Goal: Information Seeking & Learning: Compare options

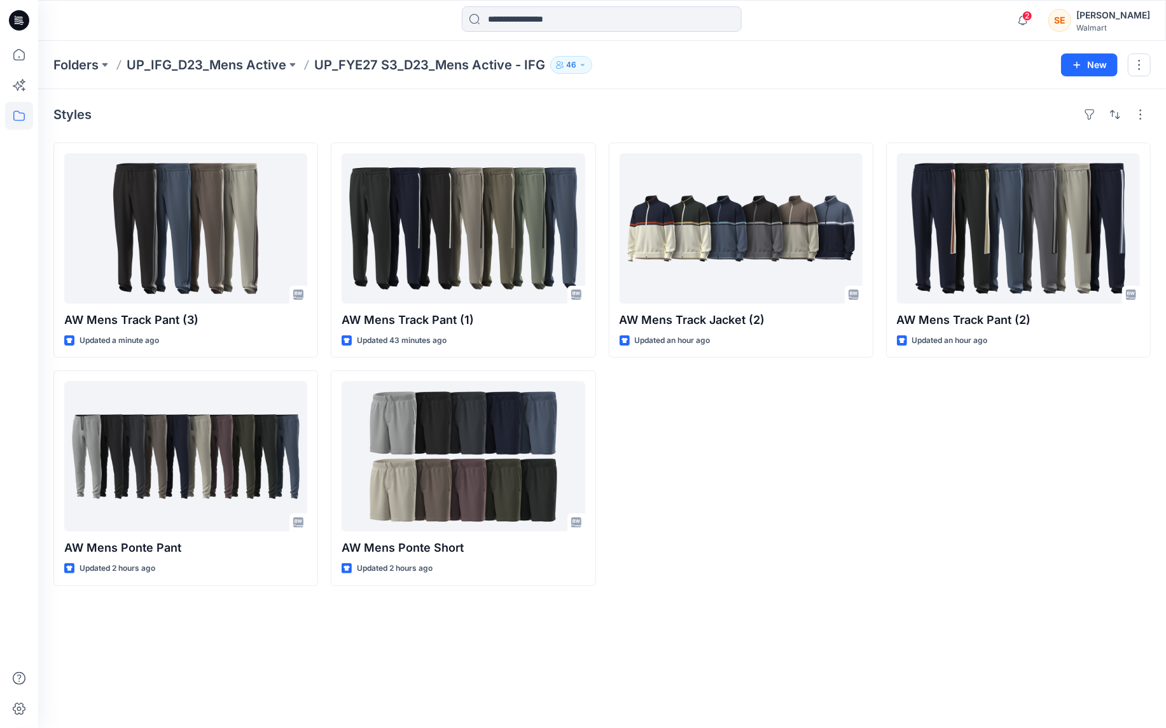
click at [833, 484] on div "AW Mens Track Jacket (2) Updated an hour ago" at bounding box center [741, 364] width 265 height 443
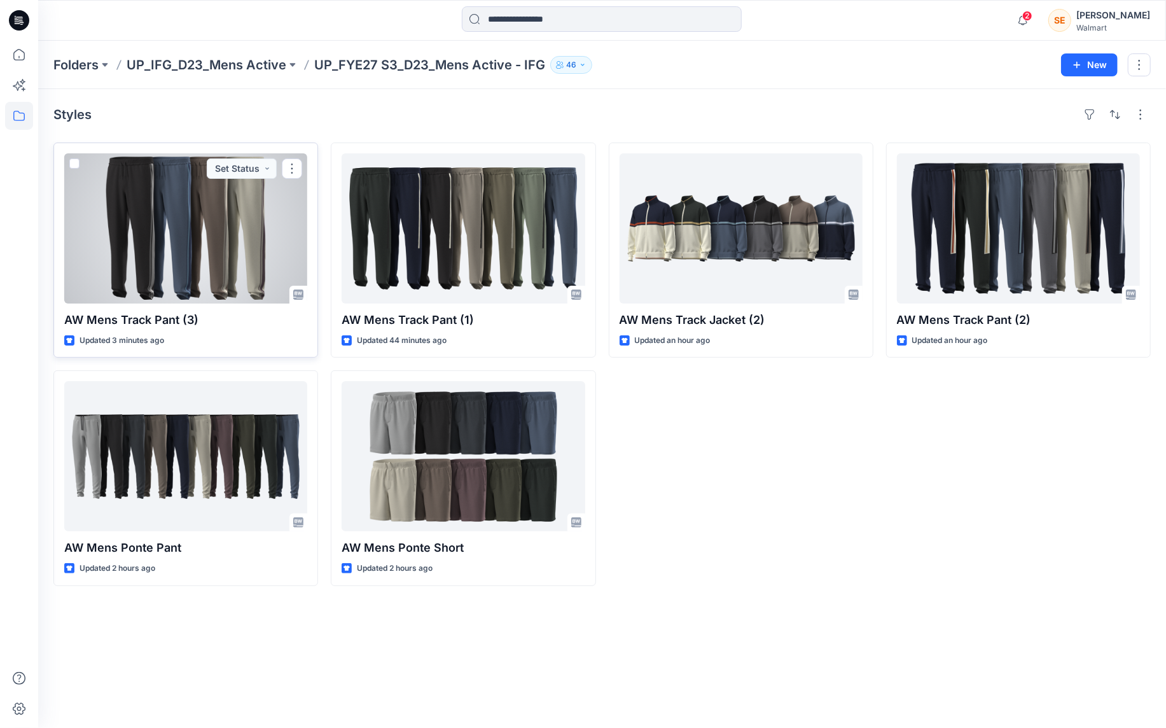
click at [193, 258] on div at bounding box center [185, 228] width 243 height 150
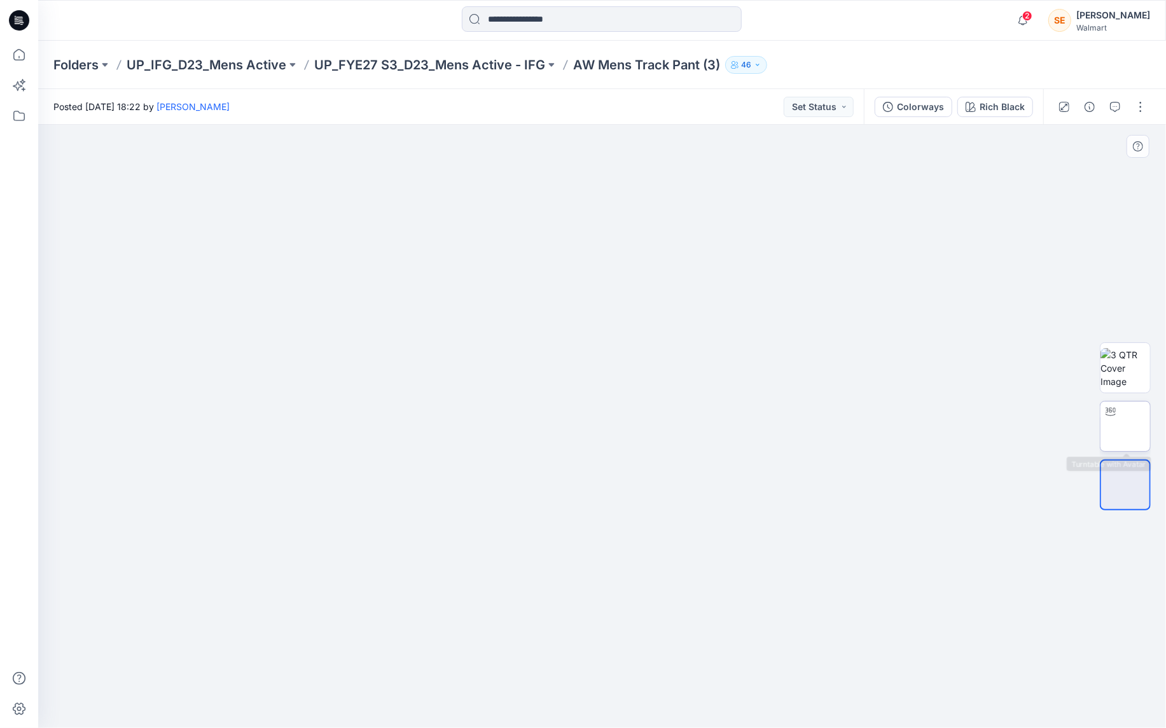
click at [1126, 426] on img at bounding box center [1126, 426] width 0 height 0
drag, startPoint x: 606, startPoint y: 714, endPoint x: 718, endPoint y: 695, distance: 113.6
click at [718, 695] on div at bounding box center [603, 696] width 382 height 64
drag, startPoint x: 715, startPoint y: 706, endPoint x: 980, endPoint y: 630, distance: 276.1
click at [980, 630] on div at bounding box center [602, 426] width 1128 height 603
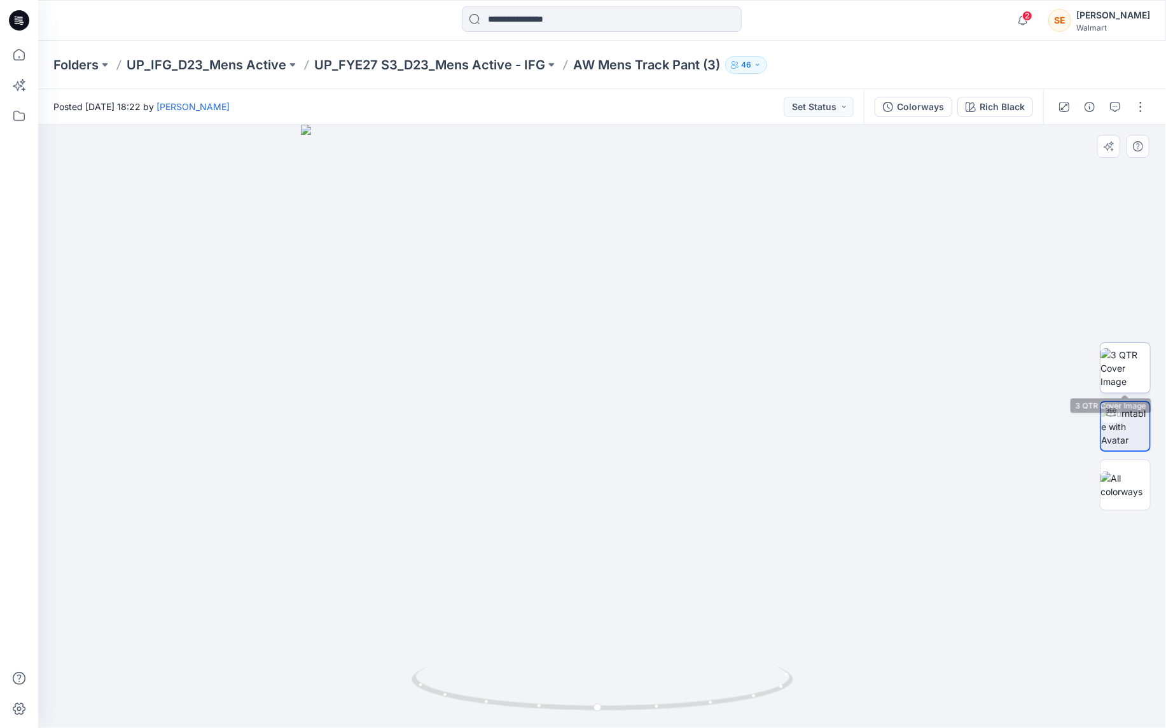
click at [1141, 377] on img at bounding box center [1126, 368] width 50 height 40
click at [1127, 490] on img at bounding box center [1126, 484] width 50 height 27
click at [856, 510] on img at bounding box center [602, 481] width 636 height 492
click at [611, 64] on p "AW Mens Track Pant (3)" at bounding box center [646, 65] width 147 height 18
click at [494, 71] on p "UP_FYE27 S3_D23_Mens Active - IFG" at bounding box center [429, 65] width 231 height 18
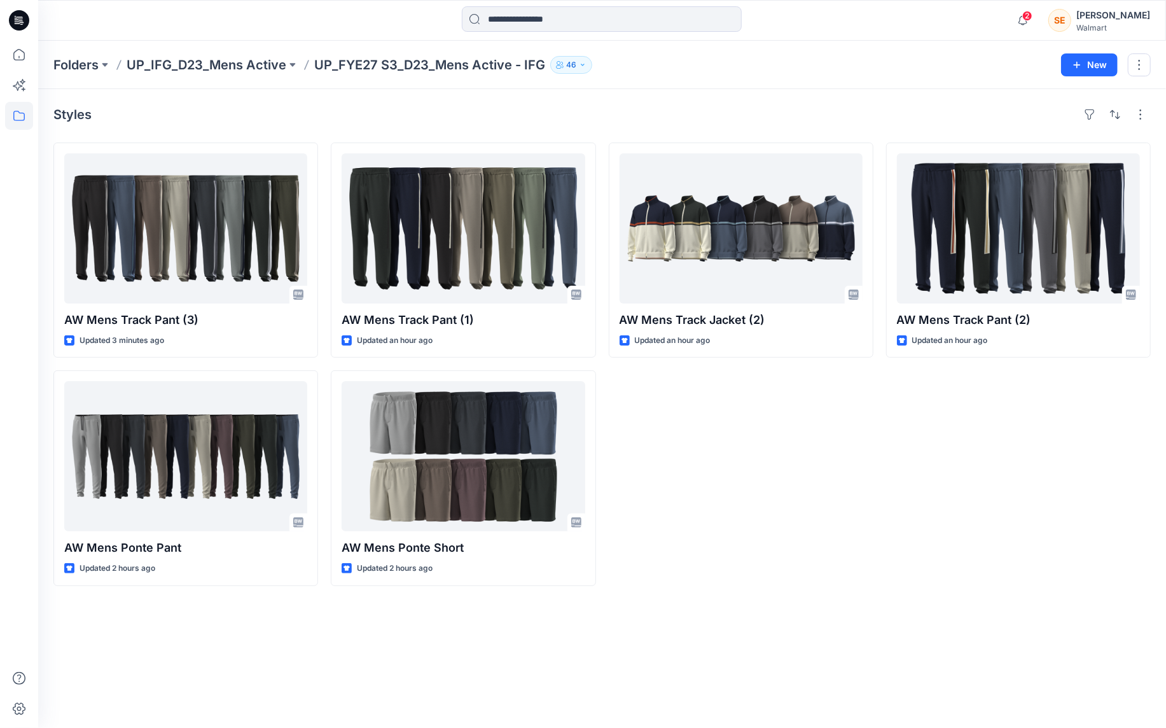
click at [807, 528] on div "AW Mens Track Jacket (2) Updated an hour ago" at bounding box center [741, 364] width 265 height 443
click at [812, 523] on div "AW Mens Track Jacket (2) Updated an hour ago" at bounding box center [741, 364] width 265 height 443
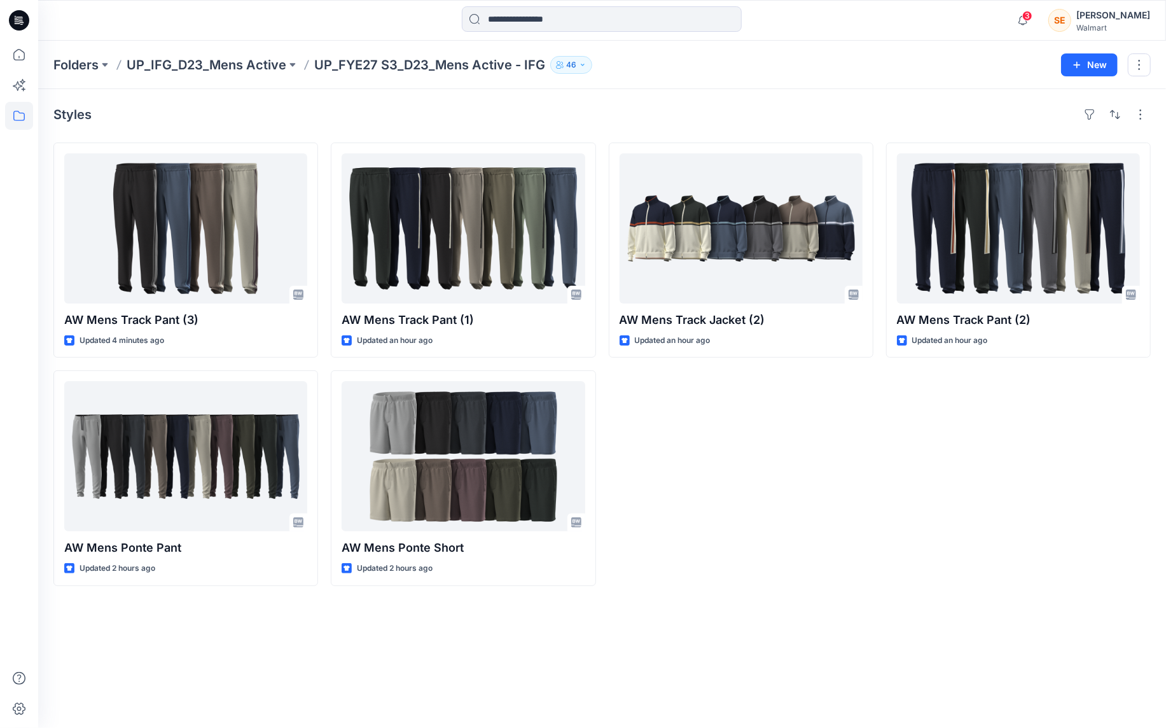
click at [930, 436] on div "AW Mens Track Pant (2) Updated an hour ago" at bounding box center [1018, 364] width 265 height 443
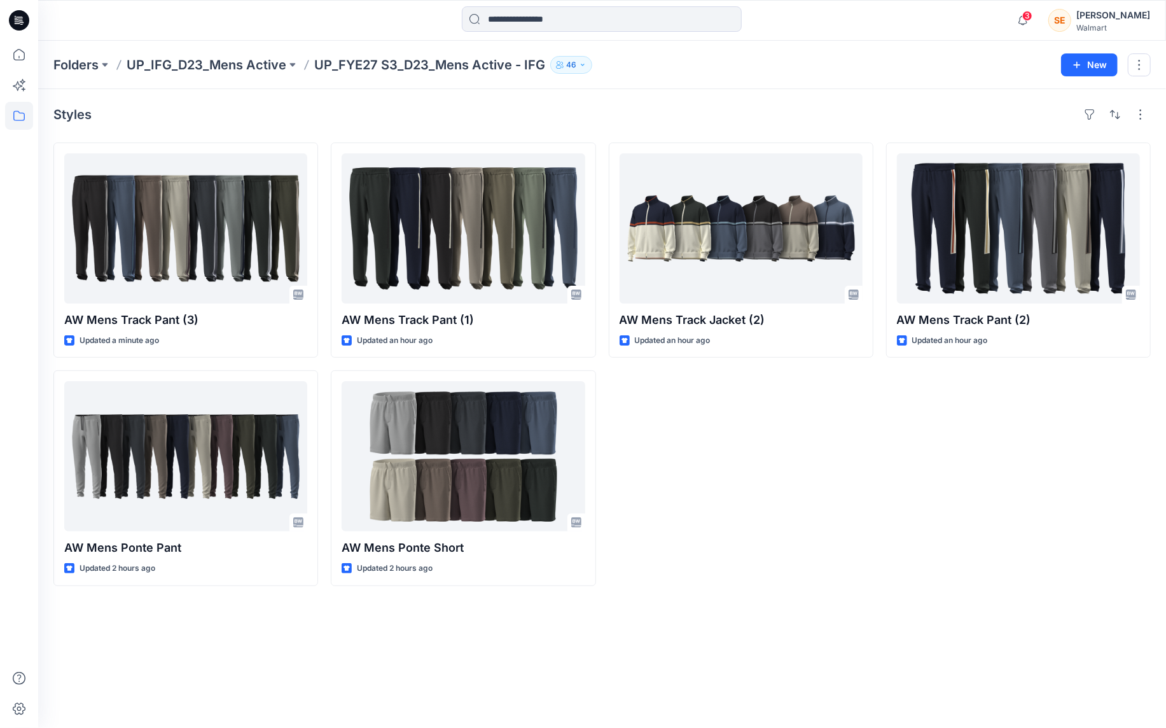
click at [792, 452] on div "AW Mens Track Jacket (2) Updated an hour ago" at bounding box center [741, 364] width 265 height 443
click at [763, 485] on div "AW Mens Track Jacket (2) Updated an hour ago" at bounding box center [741, 364] width 265 height 443
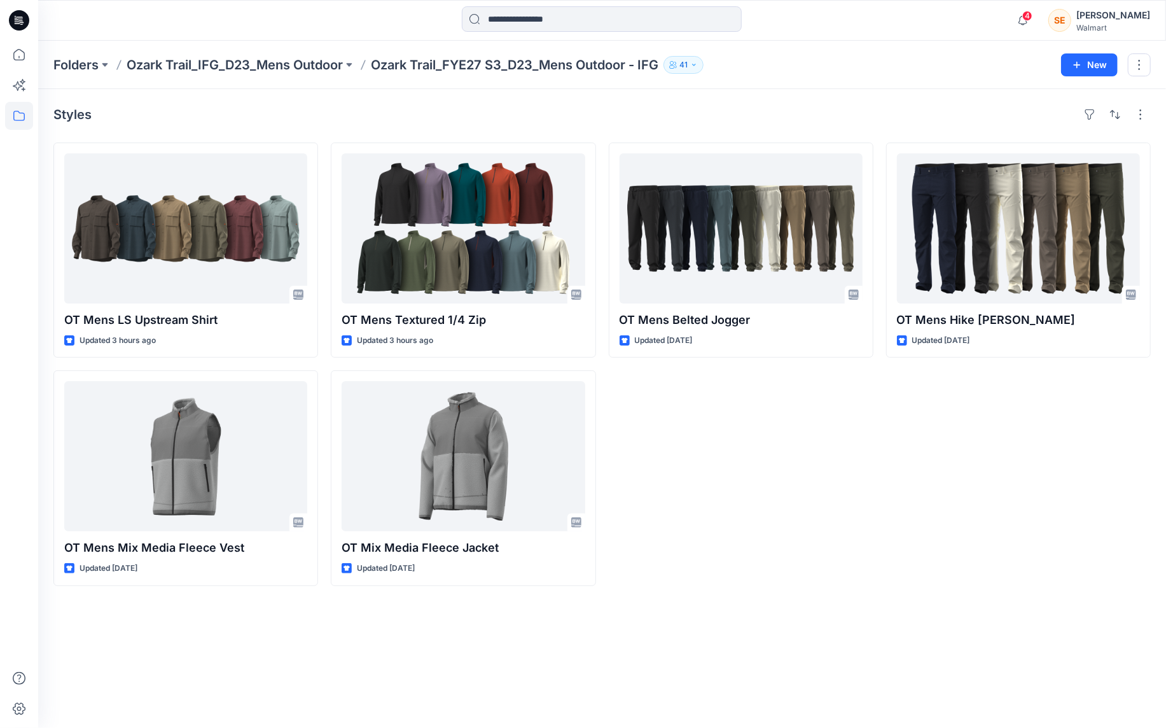
click at [791, 512] on div "OT Mens Belted Jogger Updated 2 days ago" at bounding box center [741, 364] width 265 height 443
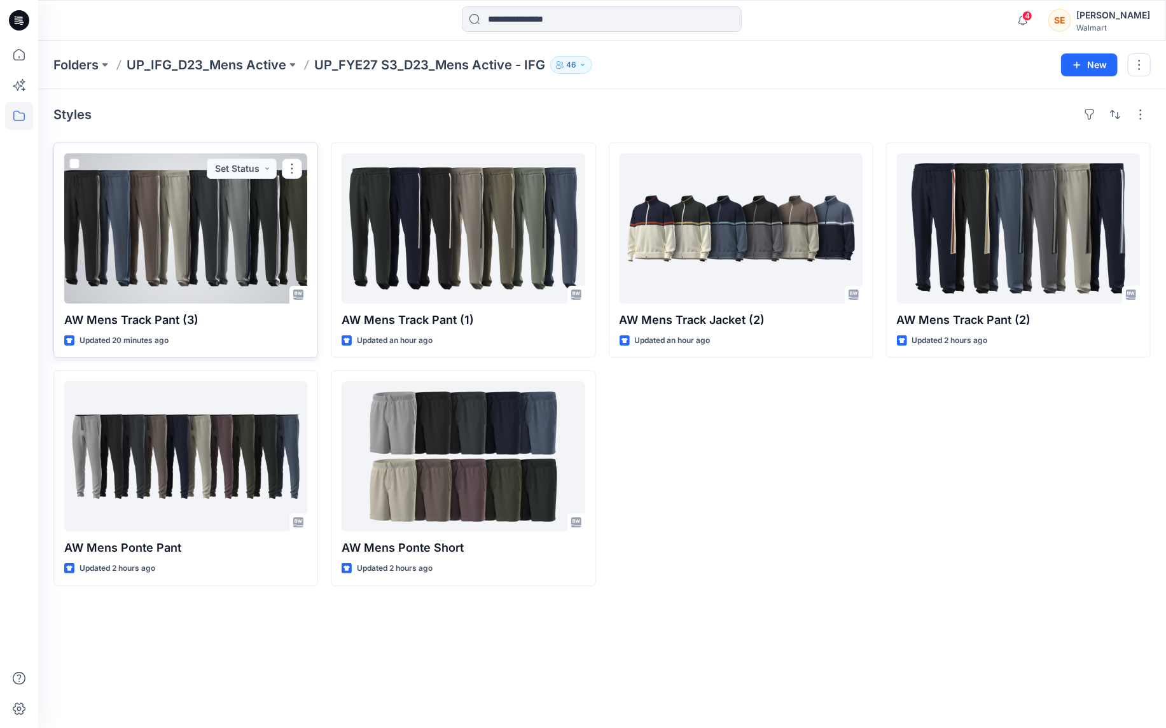
click at [235, 249] on div at bounding box center [185, 228] width 243 height 150
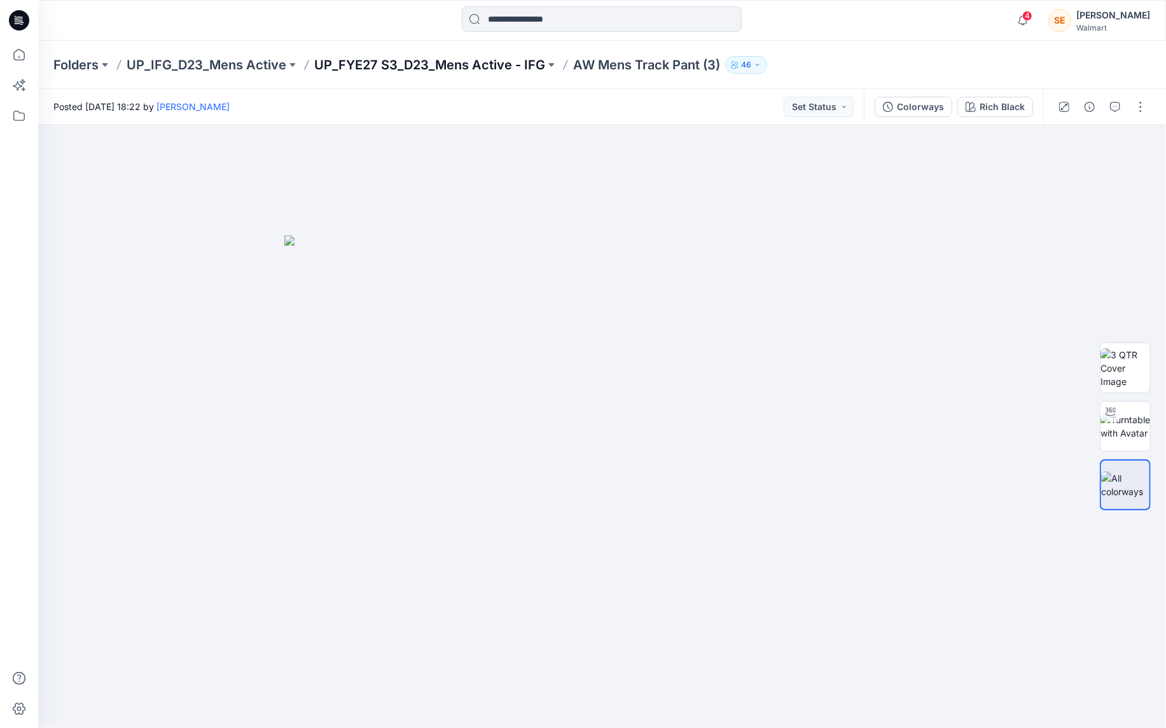
click at [457, 67] on p "UP_FYE27 S3_D23_Mens Active - IFG" at bounding box center [429, 65] width 231 height 18
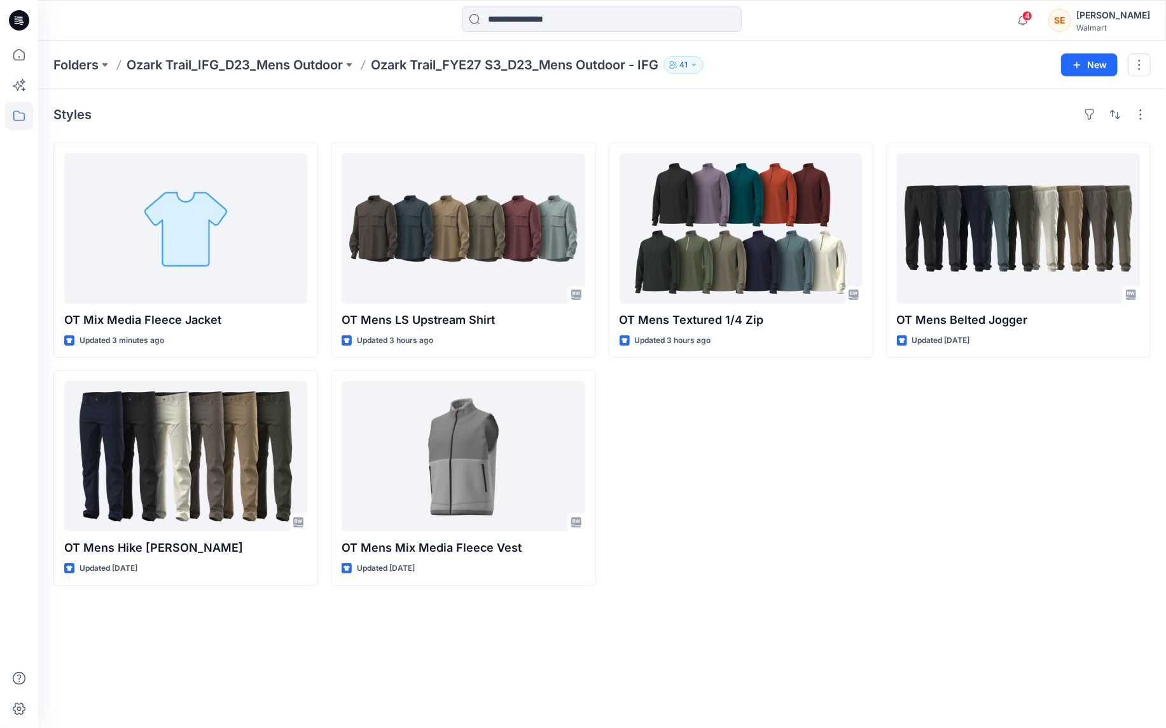
click at [853, 500] on div "OT Mens Textured 1/4 Zip Updated 3 hours ago" at bounding box center [741, 364] width 265 height 443
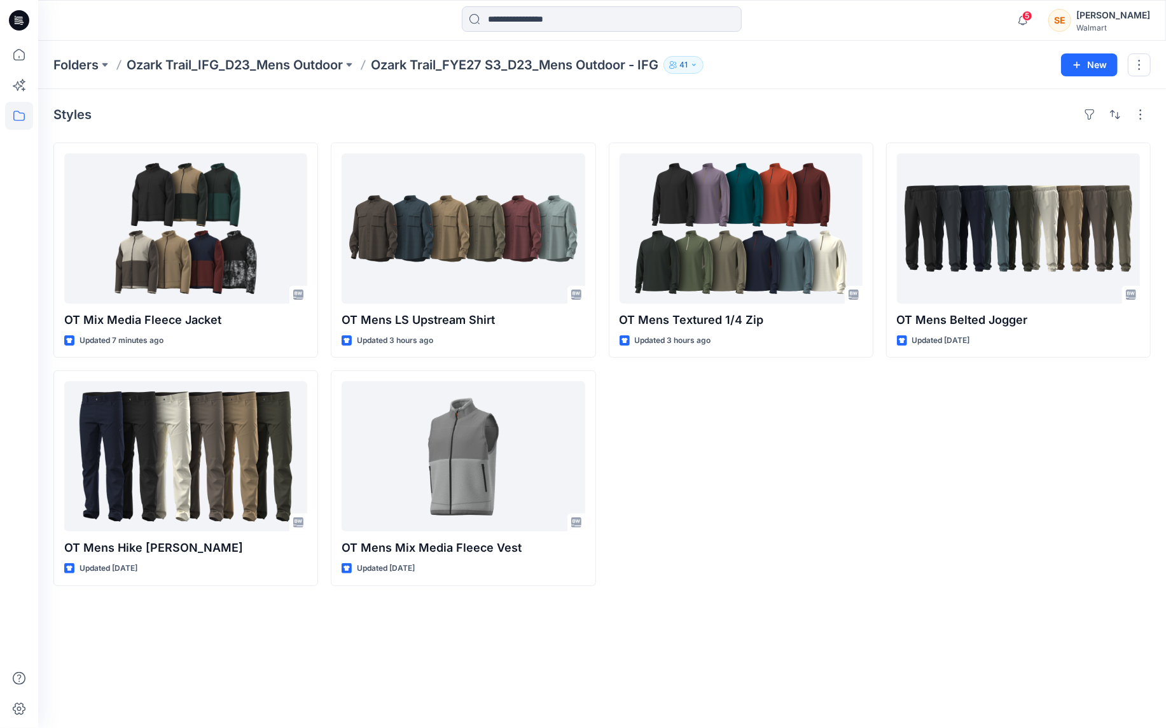
click at [793, 477] on div "OT Mens Textured 1/4 Zip Updated 3 hours ago" at bounding box center [741, 364] width 265 height 443
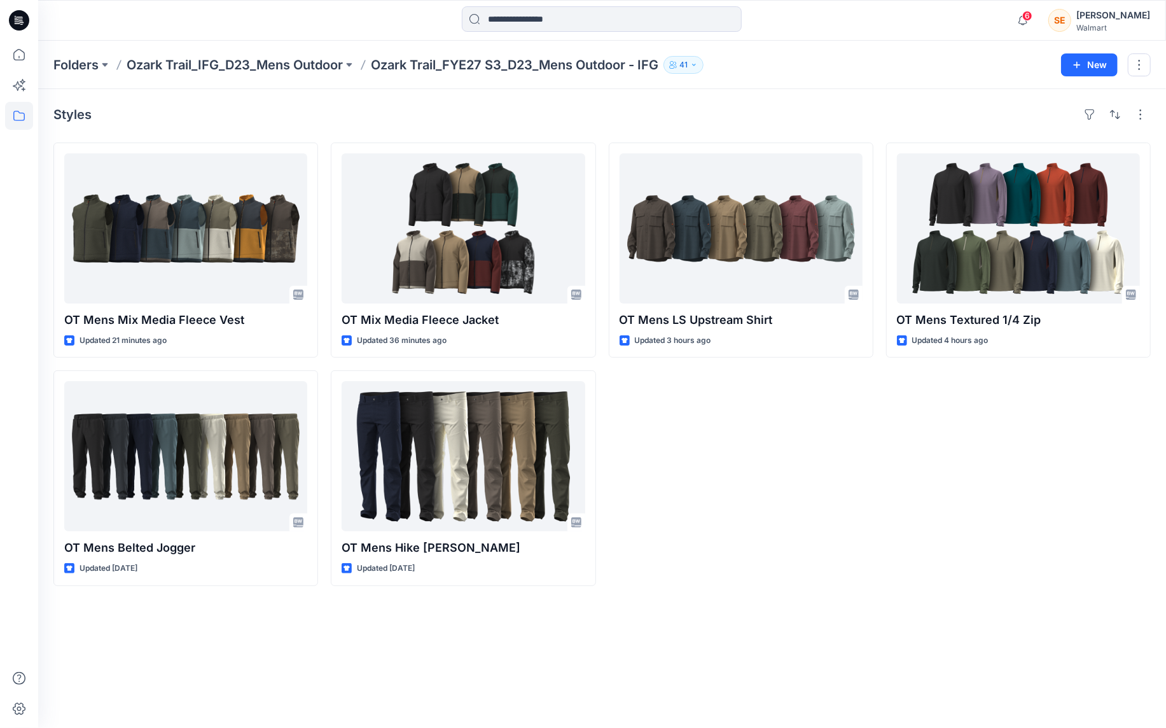
click at [815, 504] on div "OT Mens LS Upstream Shirt Updated 3 hours ago" at bounding box center [741, 364] width 265 height 443
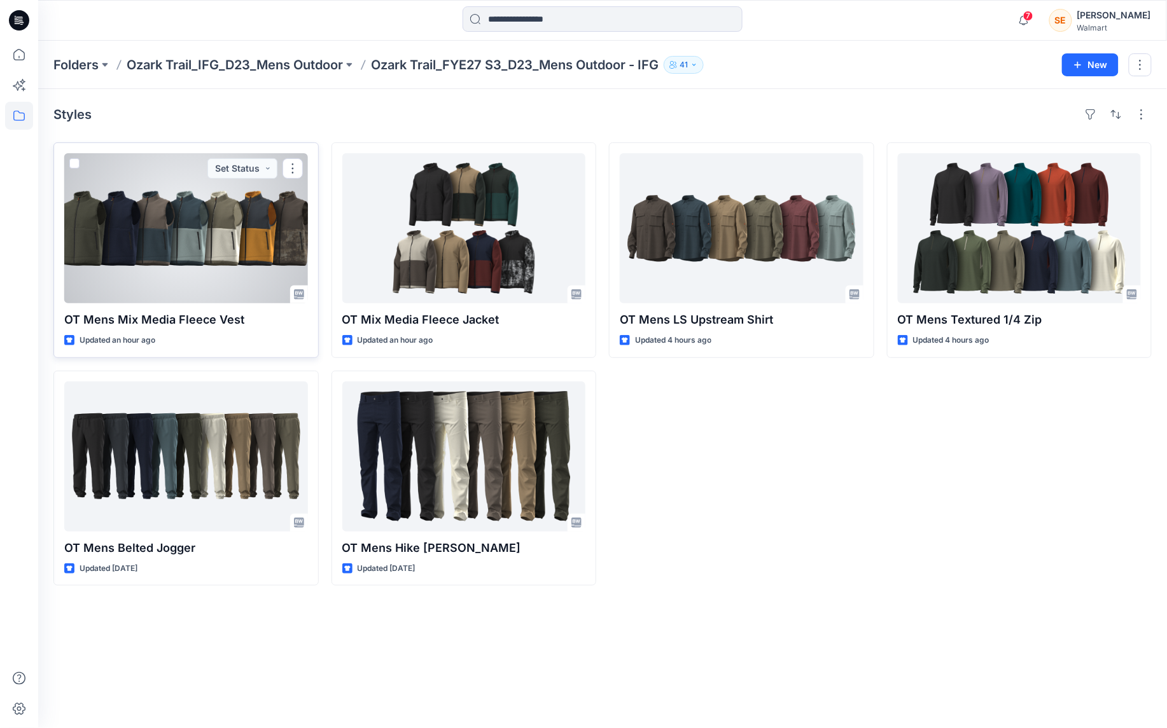
click at [206, 206] on div at bounding box center [186, 228] width 244 height 150
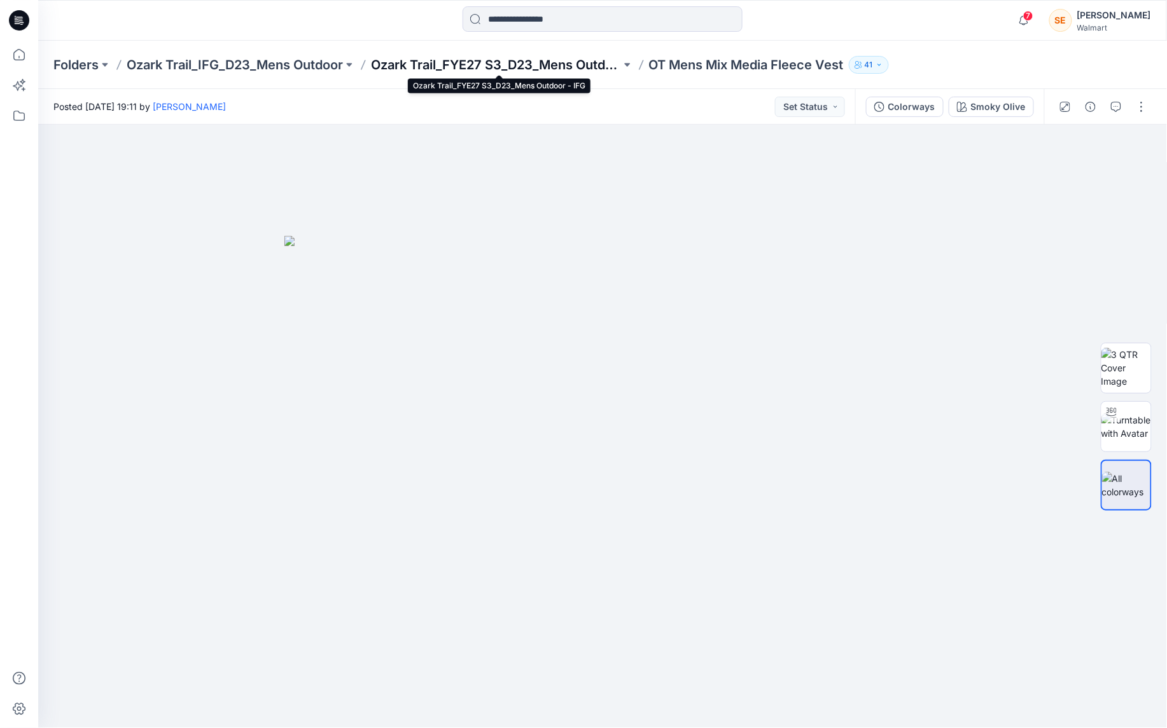
click at [495, 64] on p "Ozark Trail_FYE27 S3_D23_Mens Outdoor - IFG" at bounding box center [496, 65] width 250 height 18
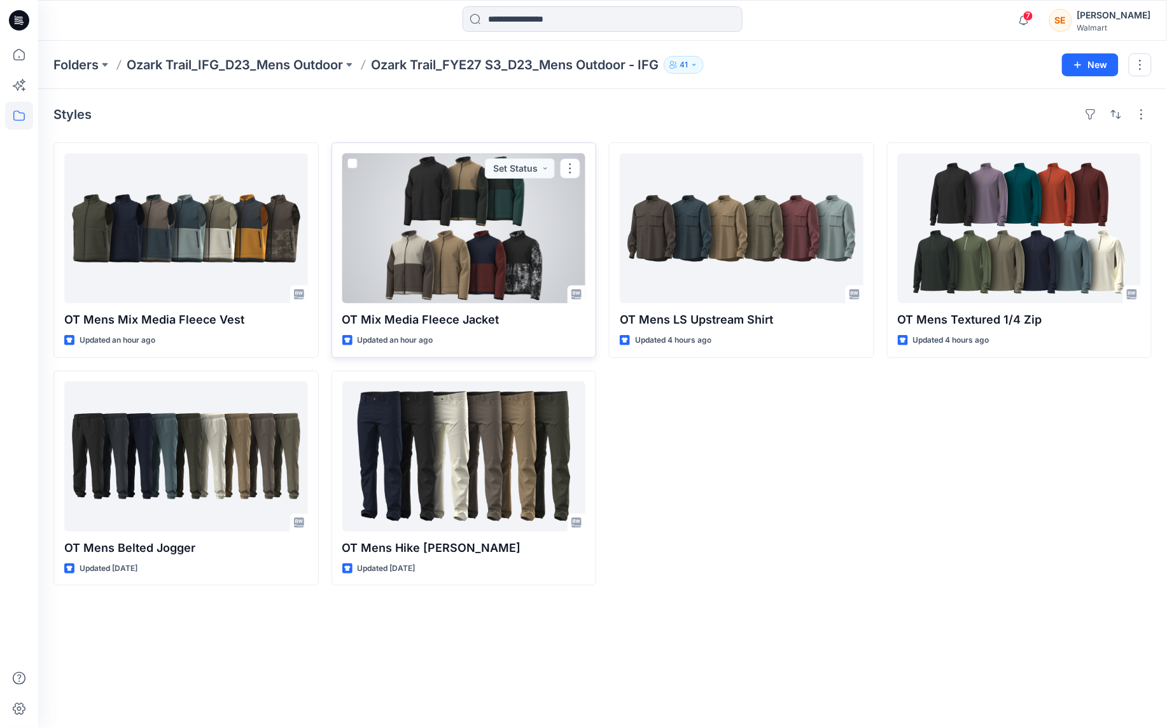
click at [471, 215] on div at bounding box center [464, 228] width 244 height 150
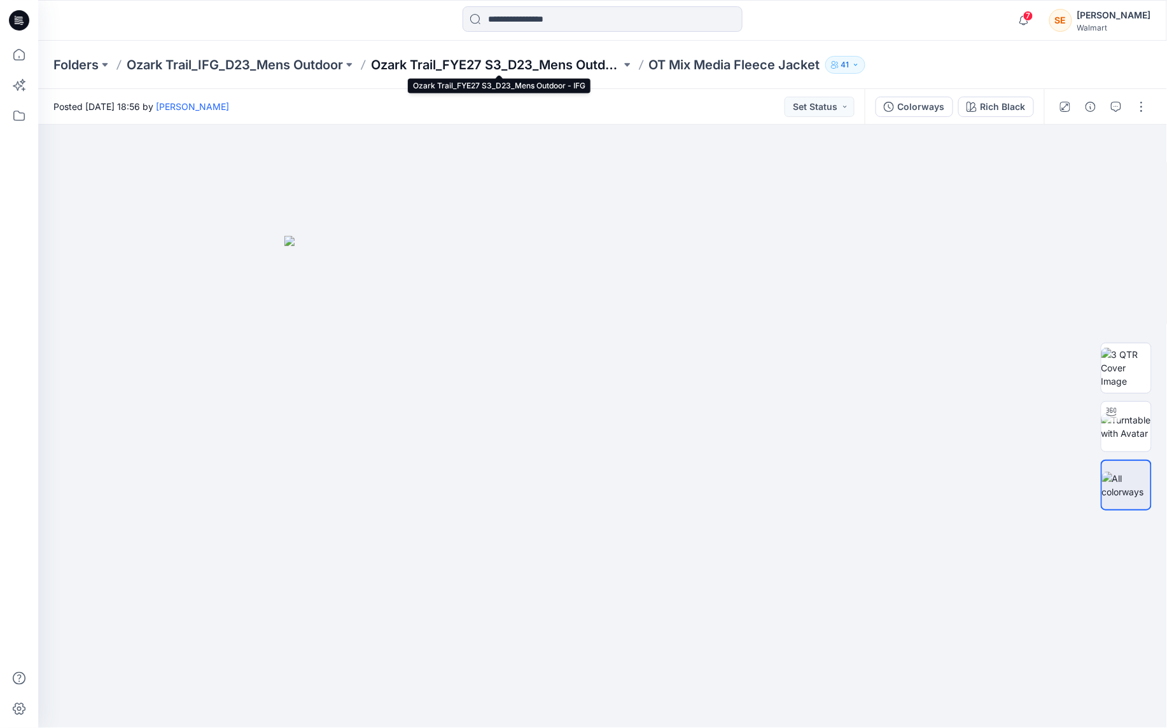
click at [452, 66] on p "Ozark Trail_FYE27 S3_D23_Mens Outdoor - IFG" at bounding box center [496, 65] width 250 height 18
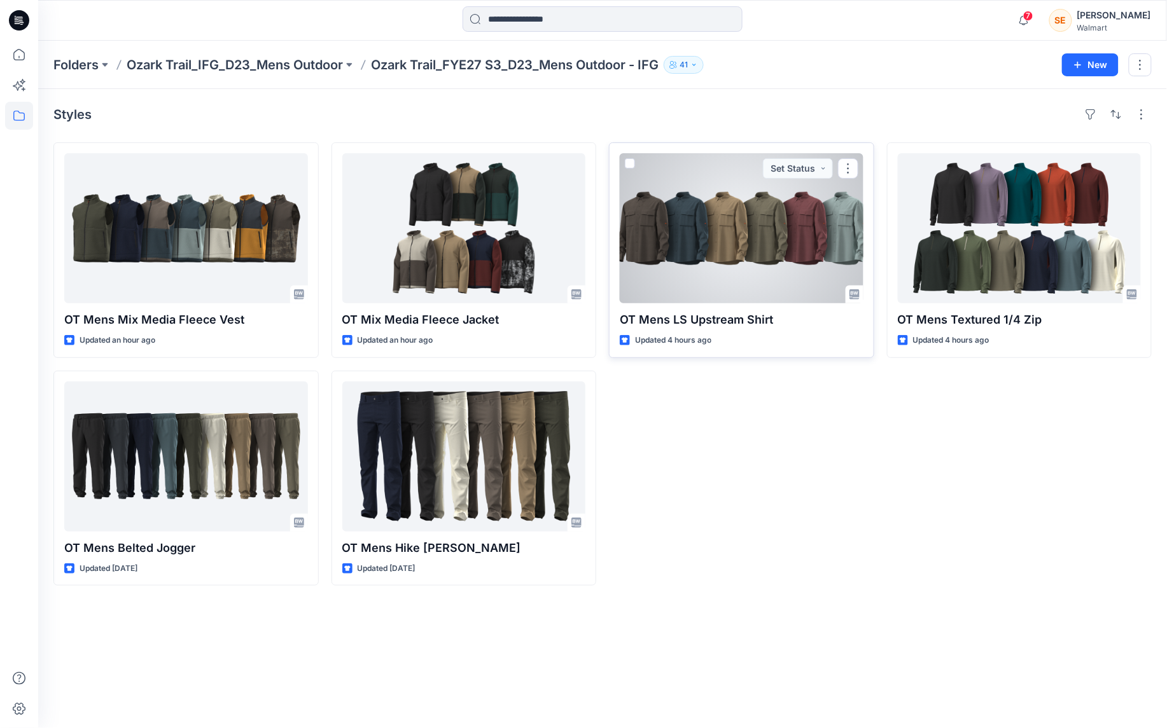
click at [695, 186] on div at bounding box center [742, 228] width 244 height 150
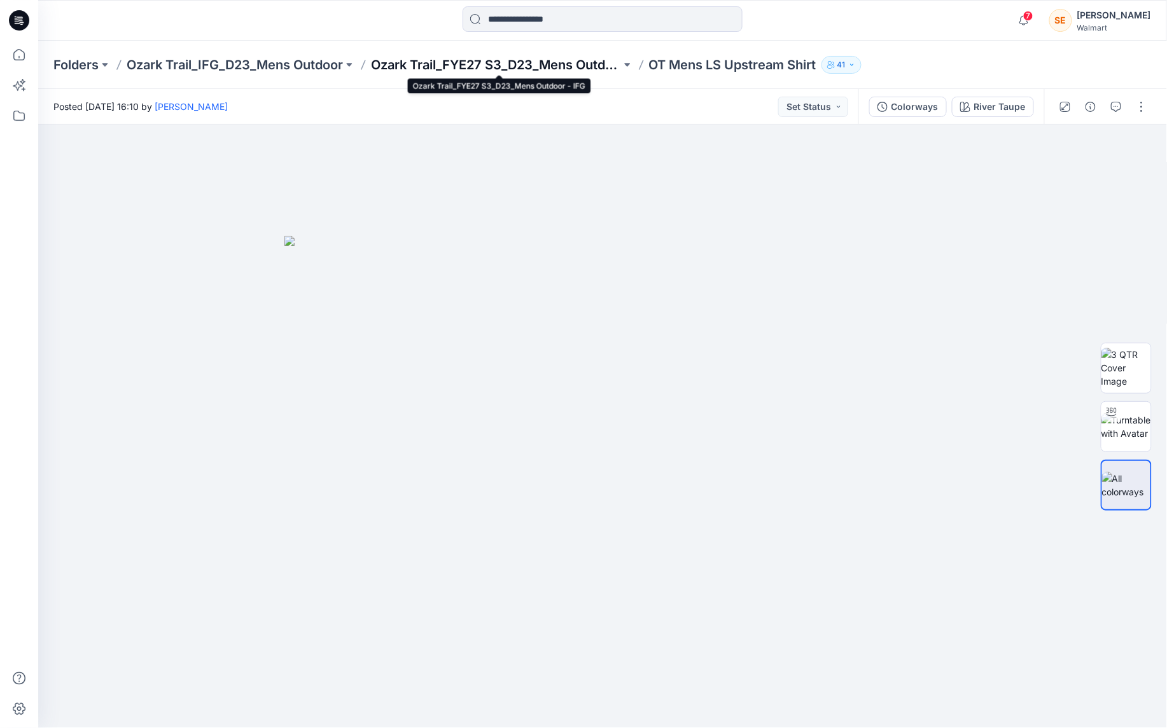
click at [469, 61] on p "Ozark Trail_FYE27 S3_D23_Mens Outdoor - IFG" at bounding box center [496, 65] width 250 height 18
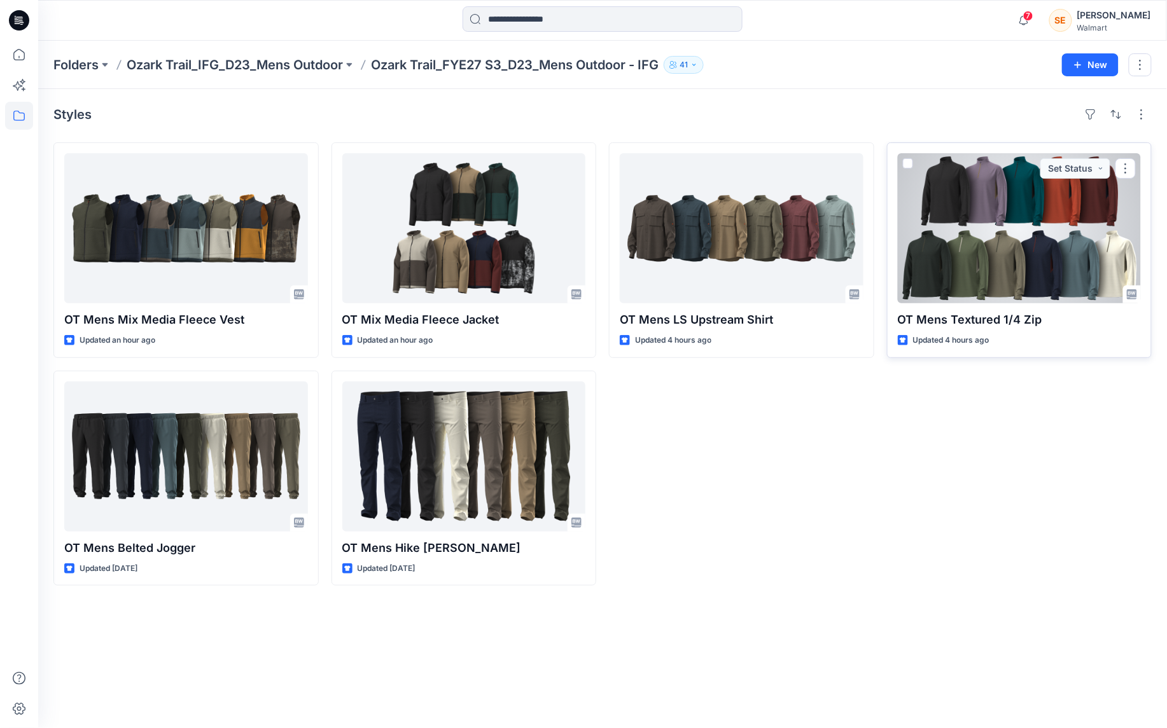
click at [1015, 217] on div at bounding box center [1020, 228] width 244 height 150
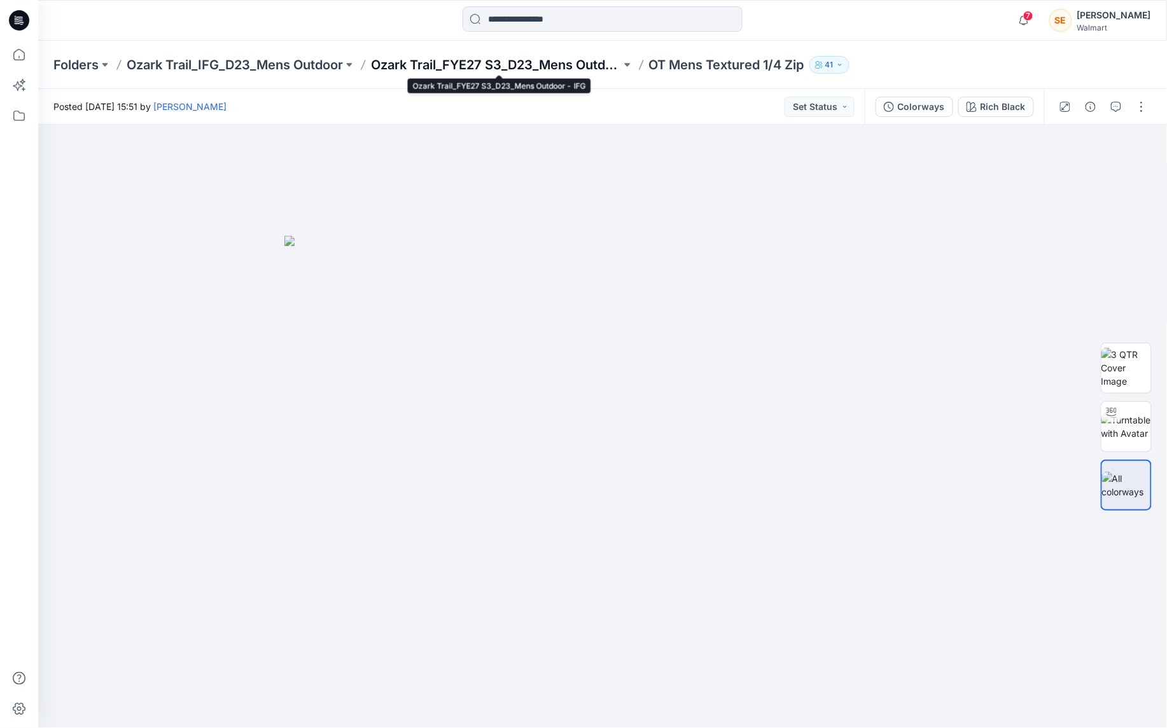
click at [450, 65] on p "Ozark Trail_FYE27 S3_D23_Mens Outdoor - IFG" at bounding box center [496, 65] width 250 height 18
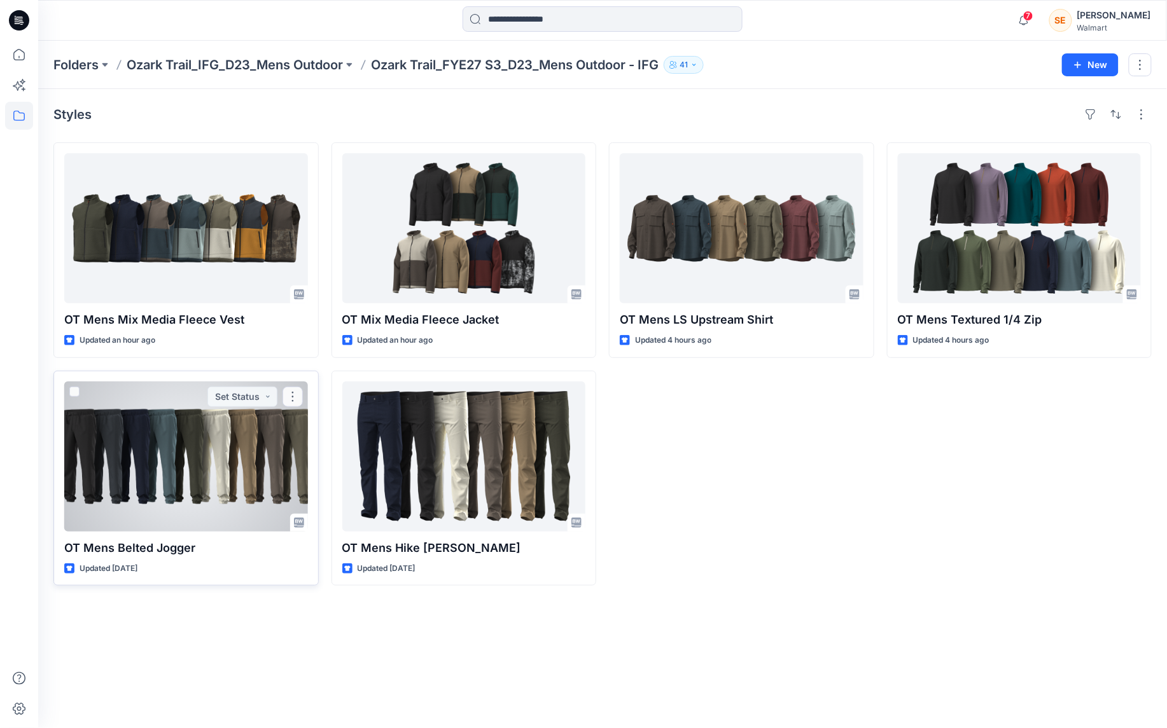
click at [215, 417] on div at bounding box center [186, 457] width 244 height 150
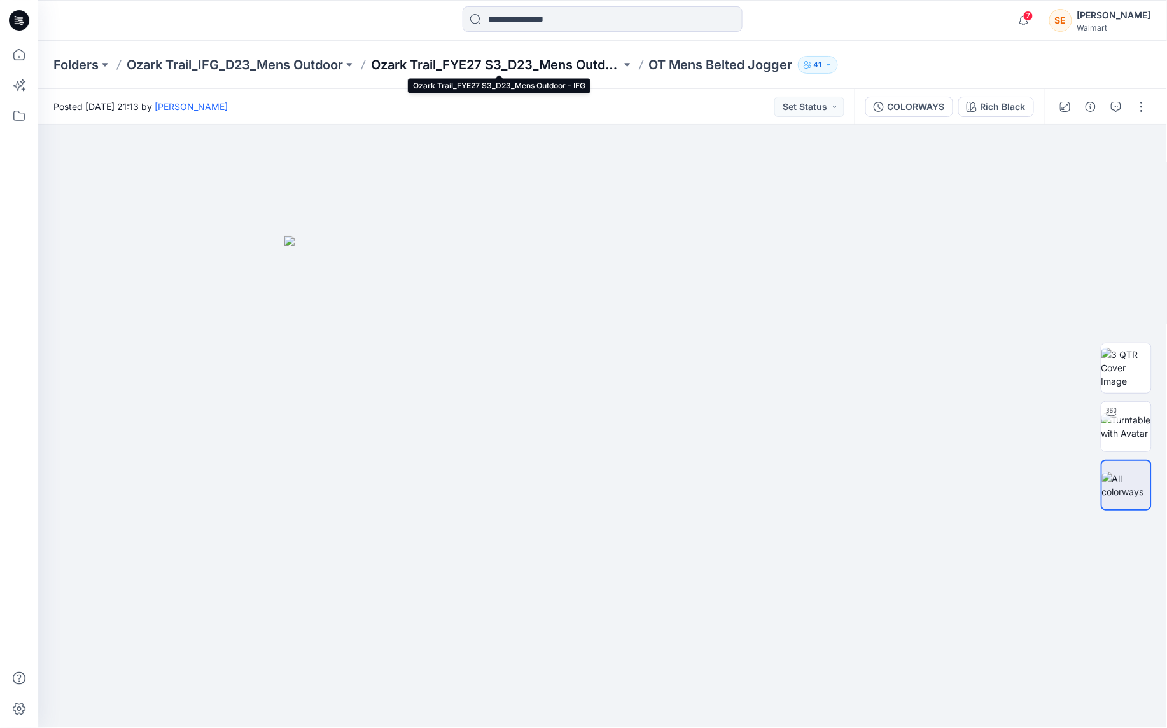
click at [485, 62] on p "Ozark Trail_FYE27 S3_D23_Mens Outdoor - IFG" at bounding box center [496, 65] width 250 height 18
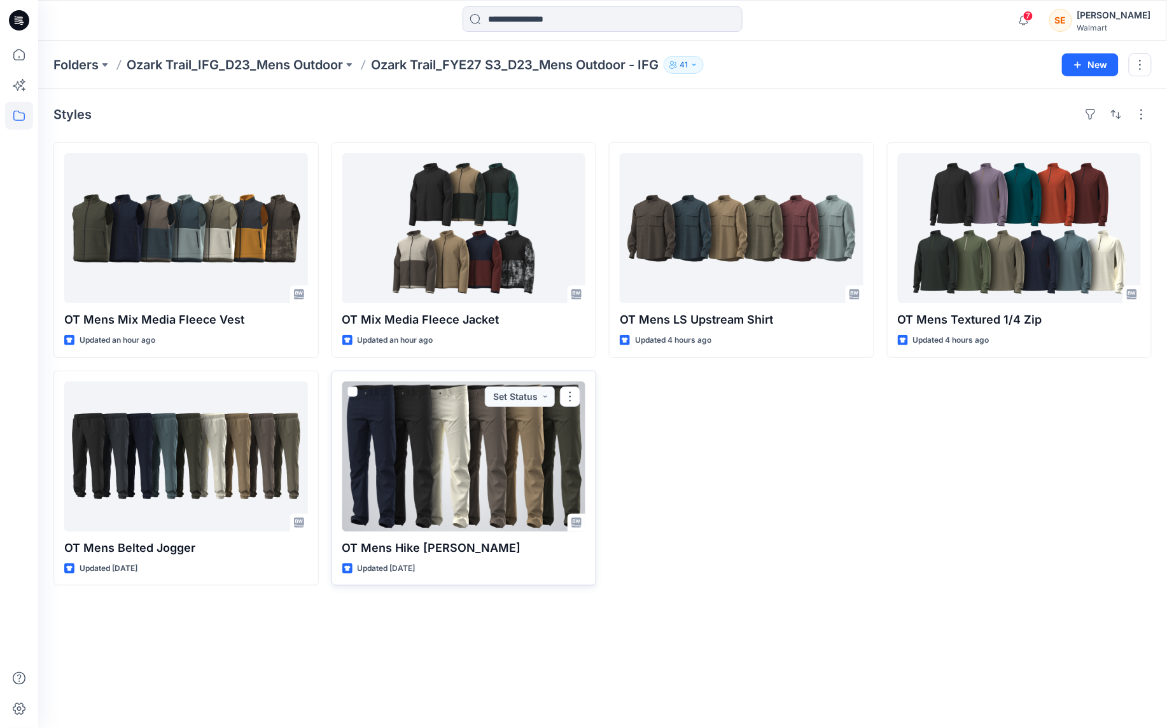
click at [402, 447] on div at bounding box center [464, 457] width 244 height 150
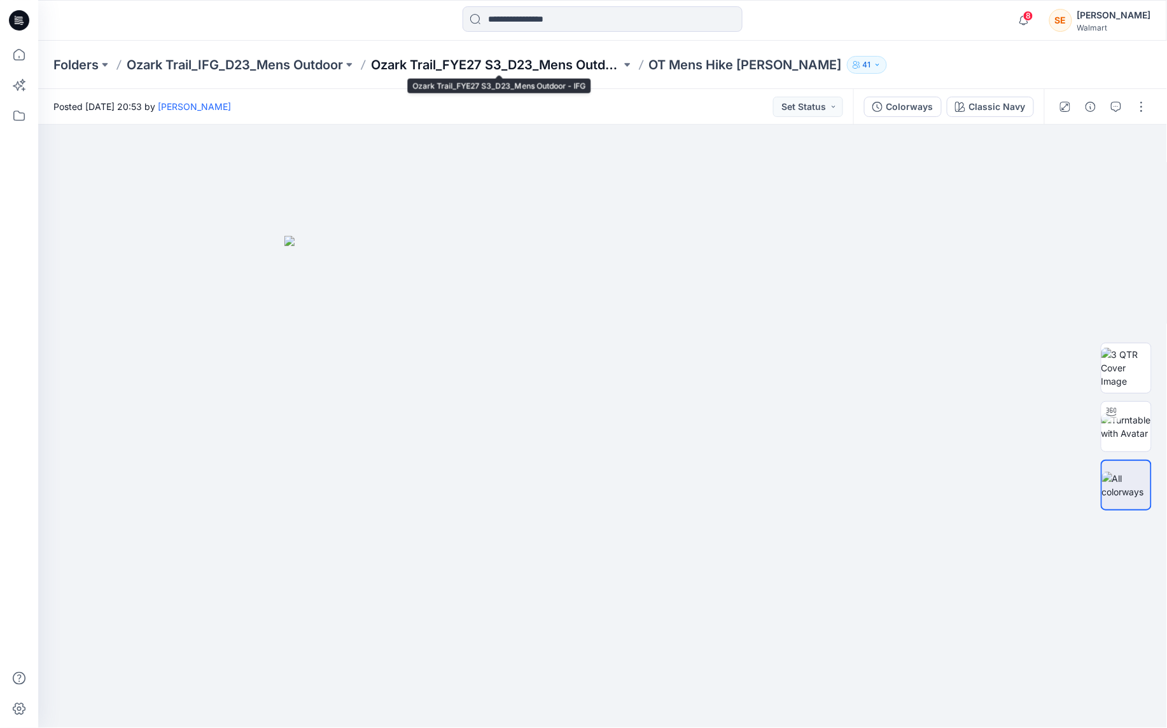
click at [517, 56] on p "Ozark Trail_FYE27 S3_D23_Mens Outdoor - IFG" at bounding box center [496, 65] width 250 height 18
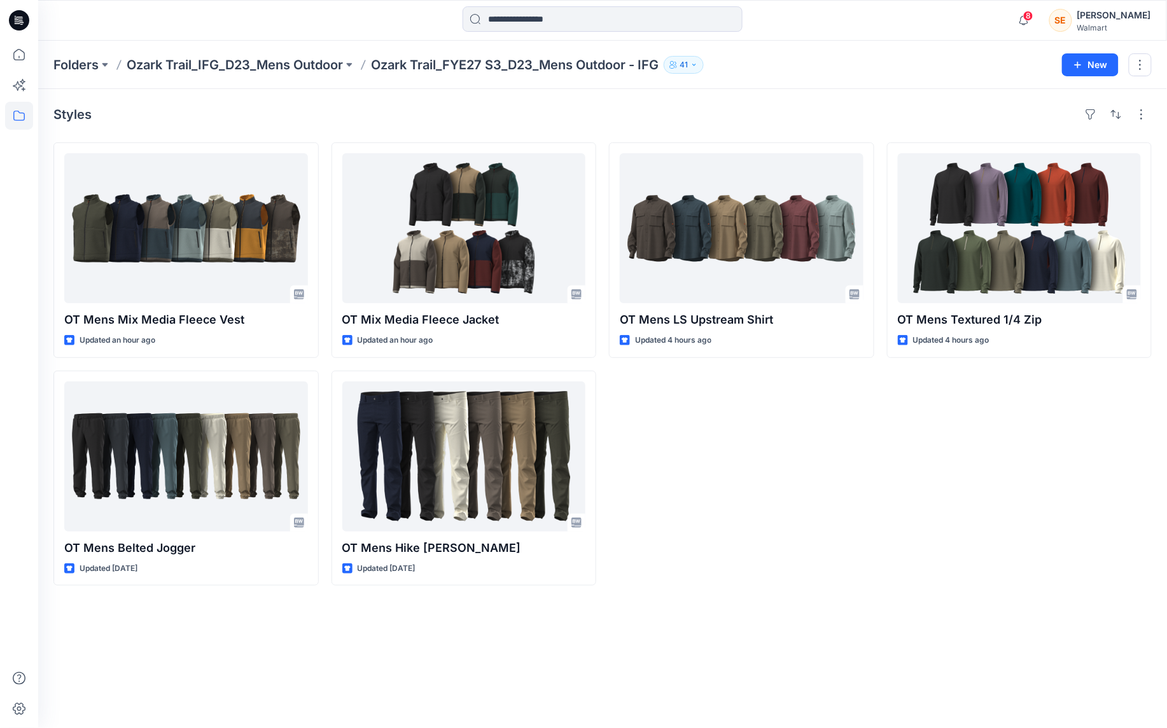
click at [840, 95] on div "Styles OT Mens Mix Media Fleece Vest Updated an hour ago OT Mens Belted Jogger …" at bounding box center [602, 408] width 1129 height 639
click at [853, 573] on div "OT Mens LS Upstream Shirt Updated 4 hours ago" at bounding box center [741, 364] width 265 height 443
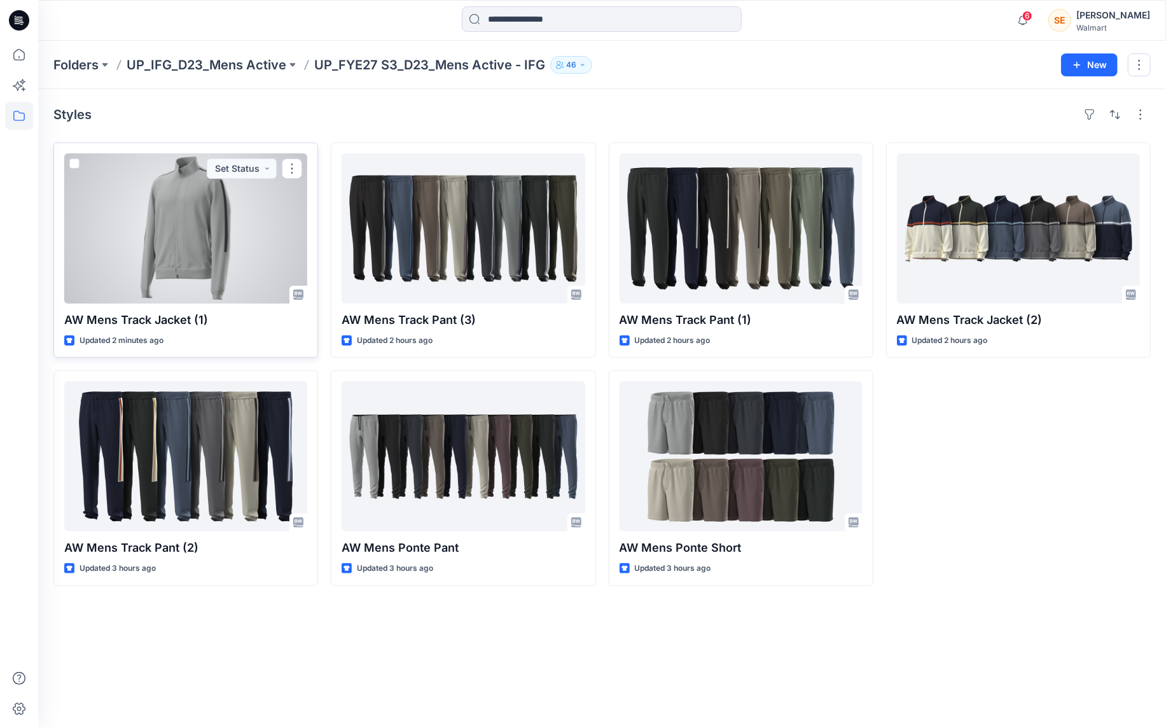
click at [210, 225] on div at bounding box center [185, 228] width 243 height 150
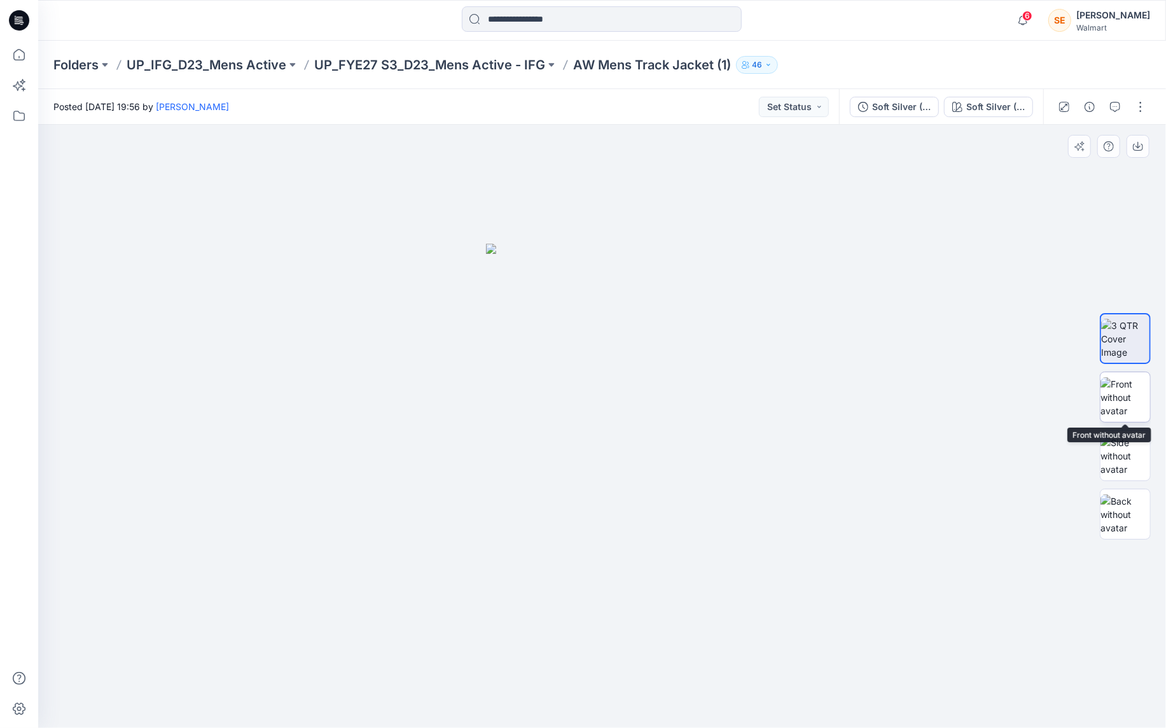
click at [1121, 403] on img at bounding box center [1126, 397] width 50 height 40
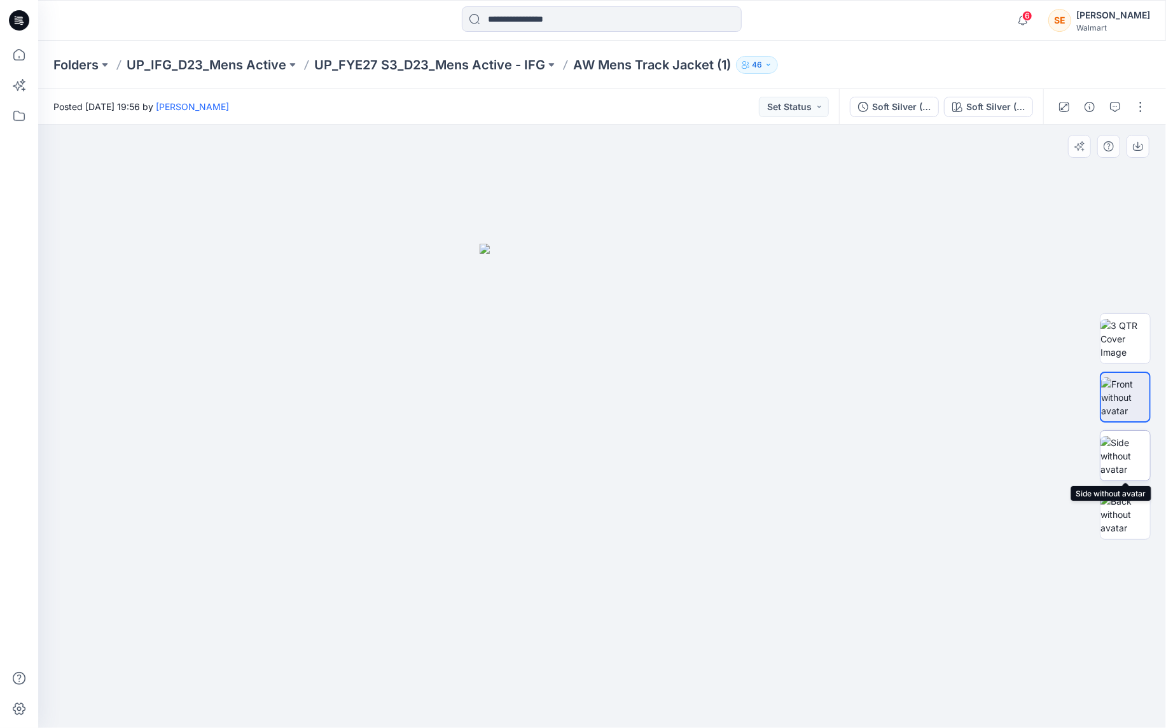
click at [1123, 436] on img at bounding box center [1126, 456] width 50 height 40
click at [1129, 480] on div at bounding box center [1125, 455] width 51 height 51
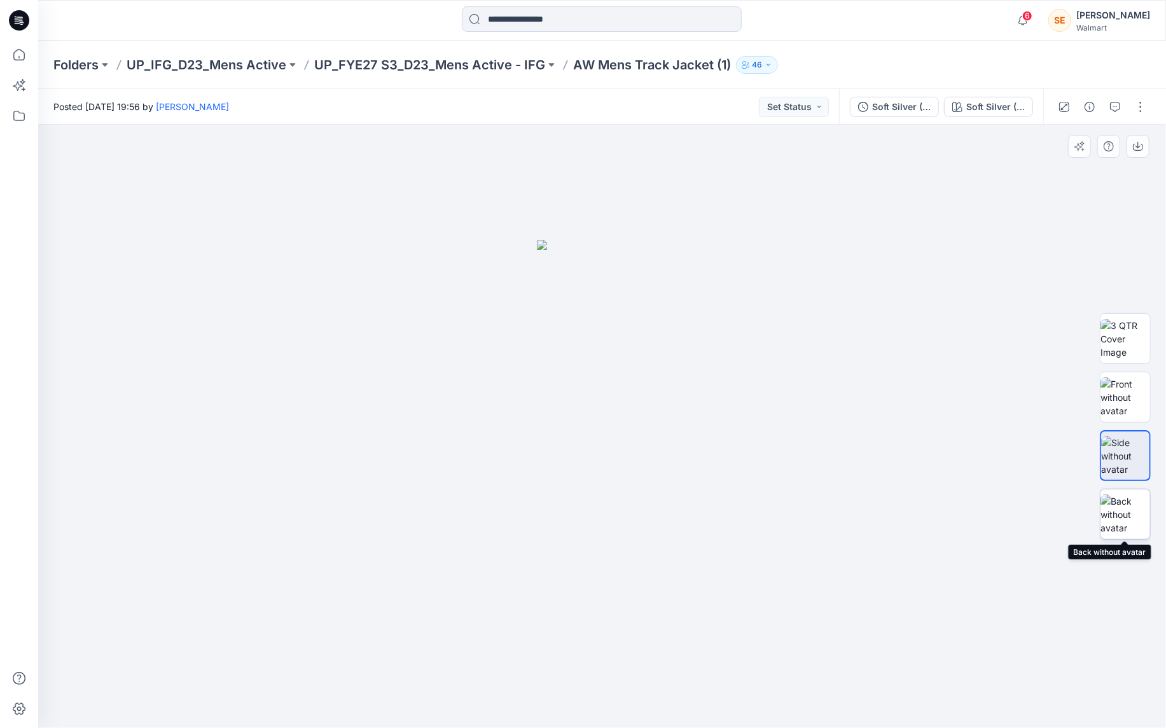
click at [1128, 495] on img at bounding box center [1126, 514] width 50 height 40
click at [1124, 338] on img at bounding box center [1126, 339] width 50 height 40
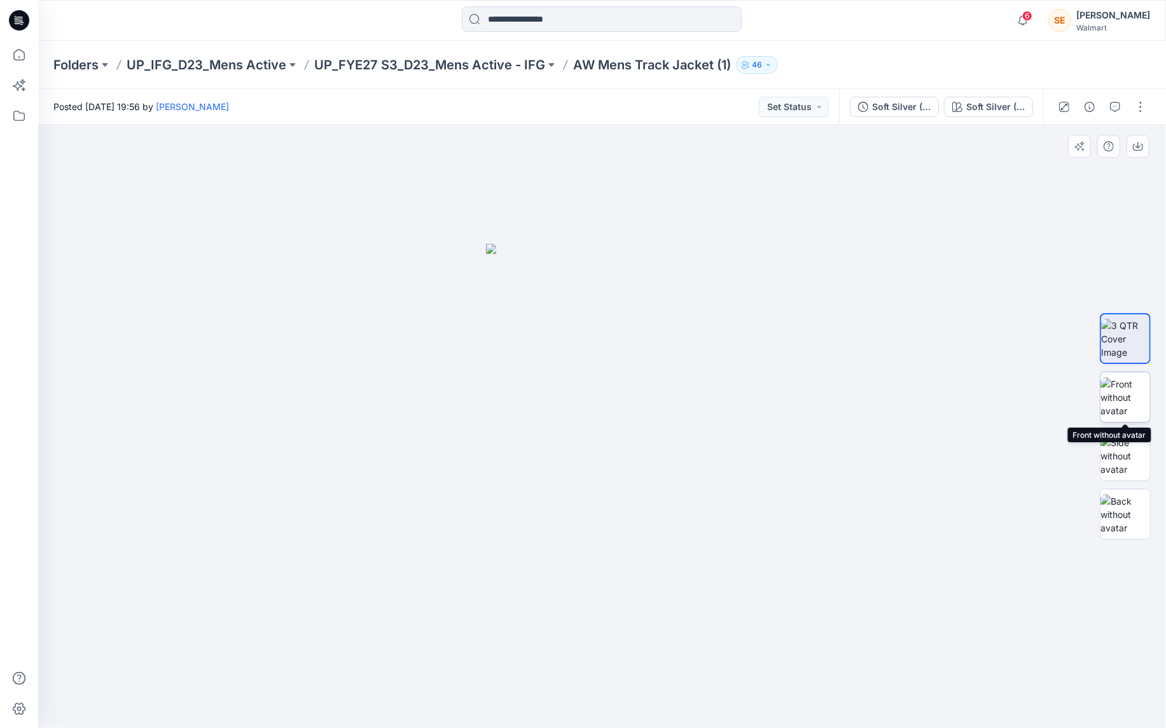
click at [1138, 401] on img at bounding box center [1126, 397] width 50 height 40
click at [1138, 428] on div at bounding box center [1125, 426] width 51 height 318
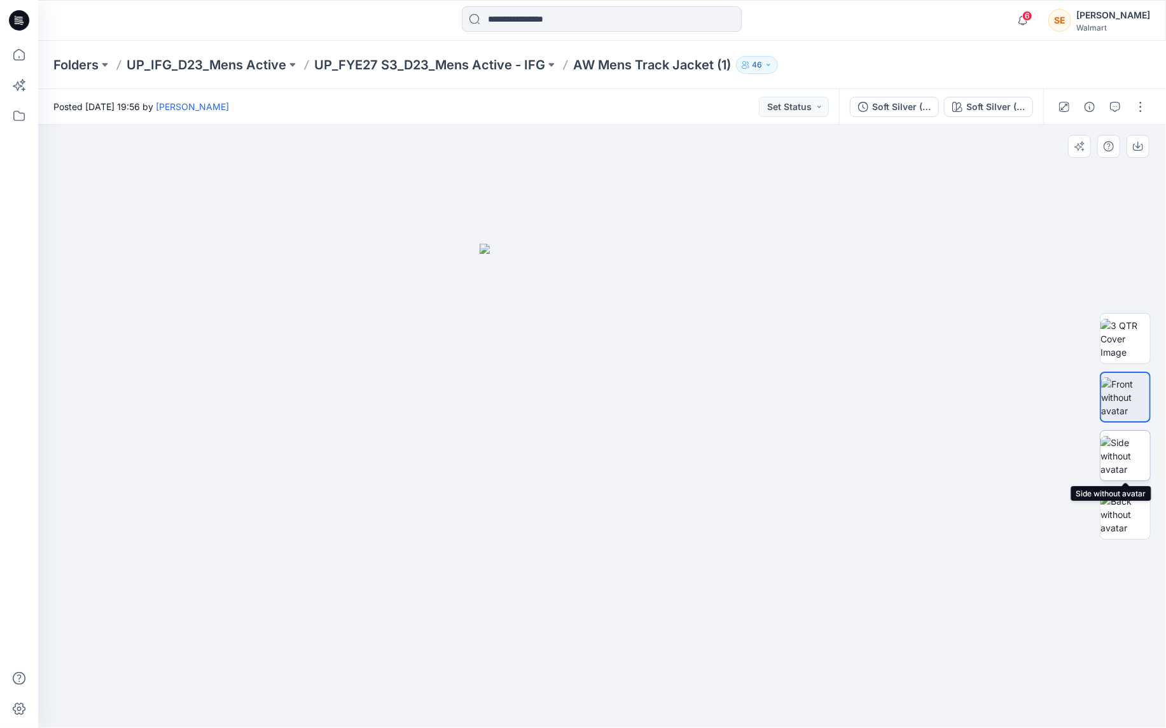
click at [1133, 448] on img at bounding box center [1126, 456] width 50 height 40
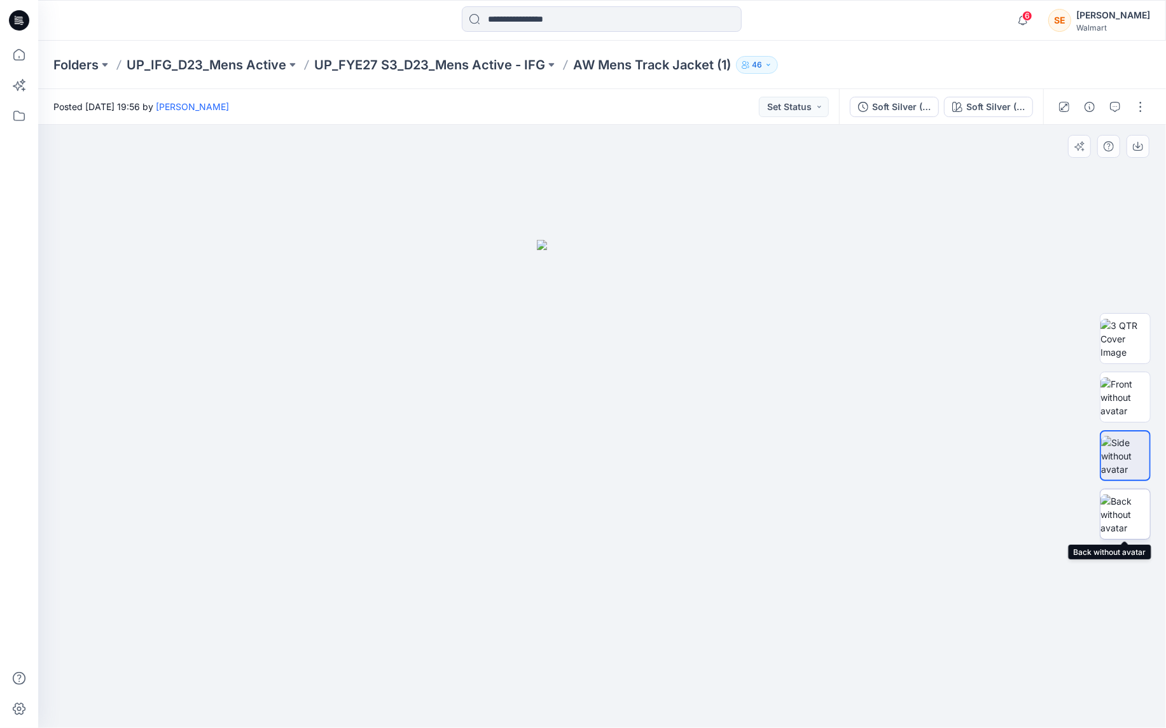
click at [1117, 520] on img at bounding box center [1126, 514] width 50 height 40
click at [1119, 454] on img at bounding box center [1126, 456] width 50 height 40
click at [1122, 398] on img at bounding box center [1126, 397] width 50 height 40
click at [1131, 331] on img at bounding box center [1126, 339] width 50 height 40
click at [487, 65] on p "UP_FYE27 S3_D23_Mens Active - IFG" at bounding box center [429, 65] width 231 height 18
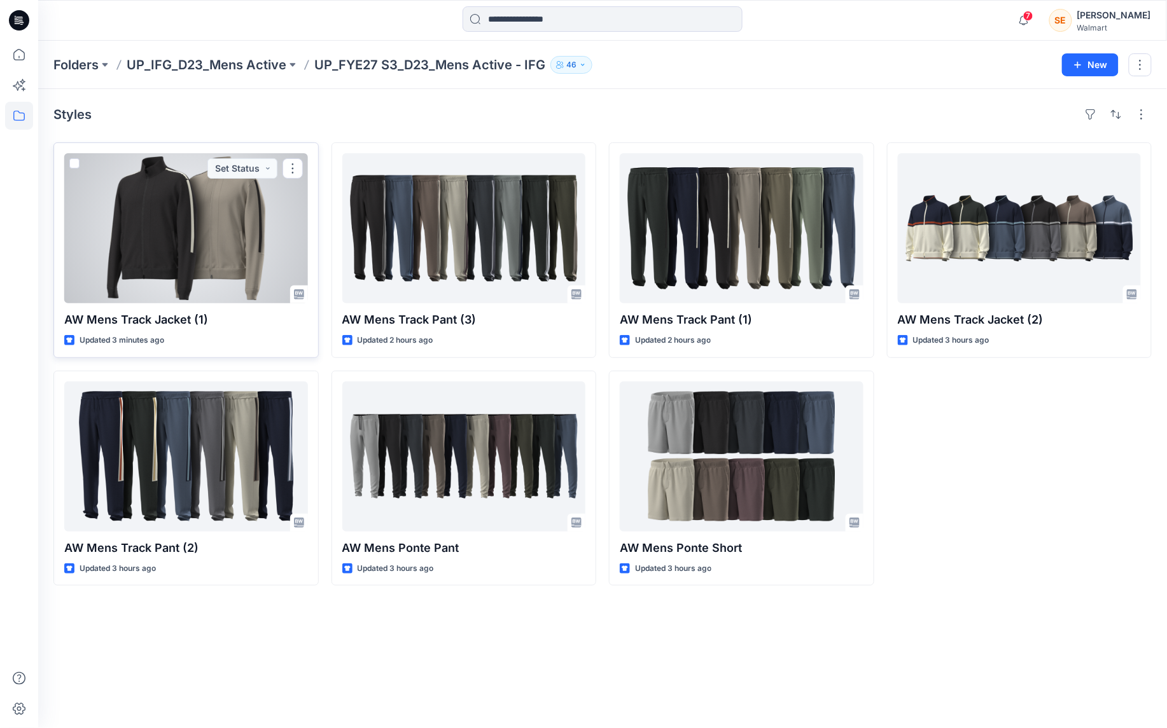
click at [280, 244] on div at bounding box center [186, 228] width 244 height 150
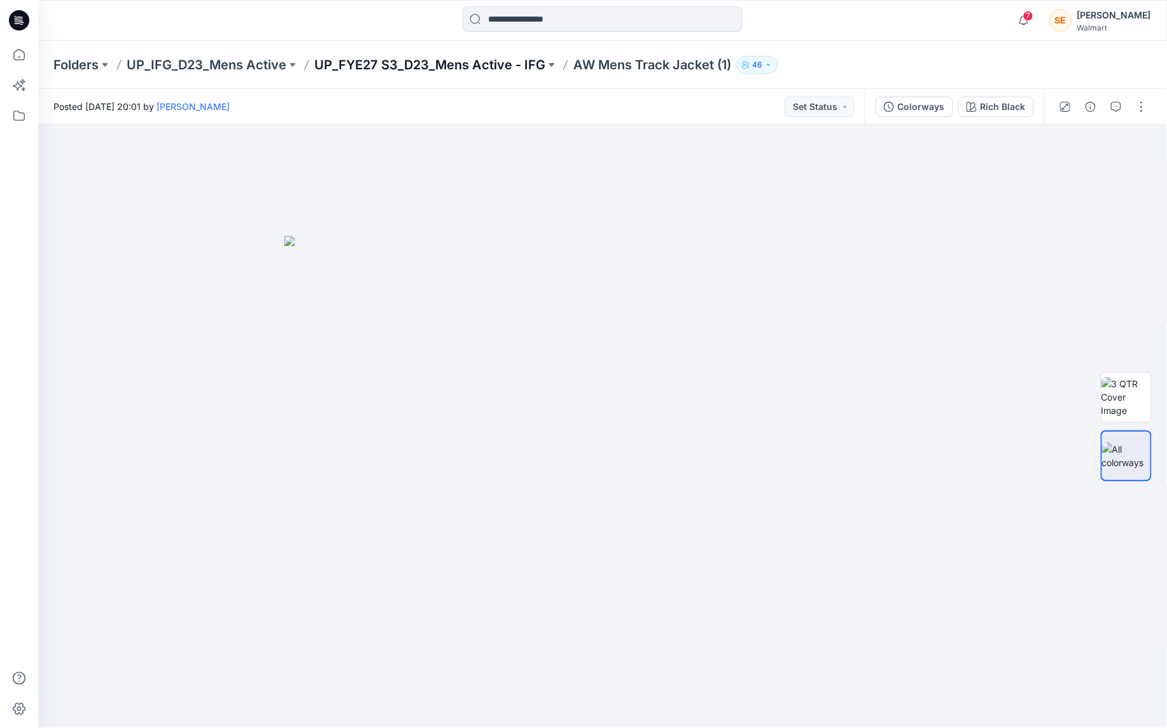
click at [394, 62] on p "UP_FYE27 S3_D23_Mens Active - IFG" at bounding box center [429, 65] width 231 height 18
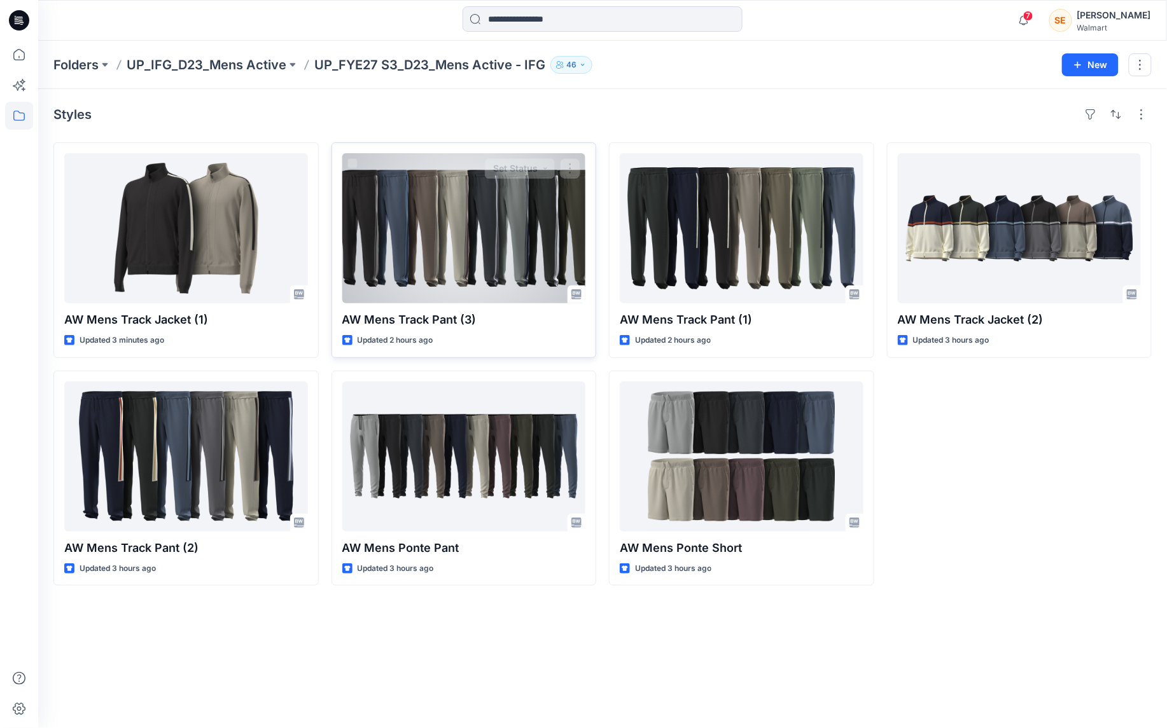
click at [470, 232] on div at bounding box center [464, 228] width 244 height 150
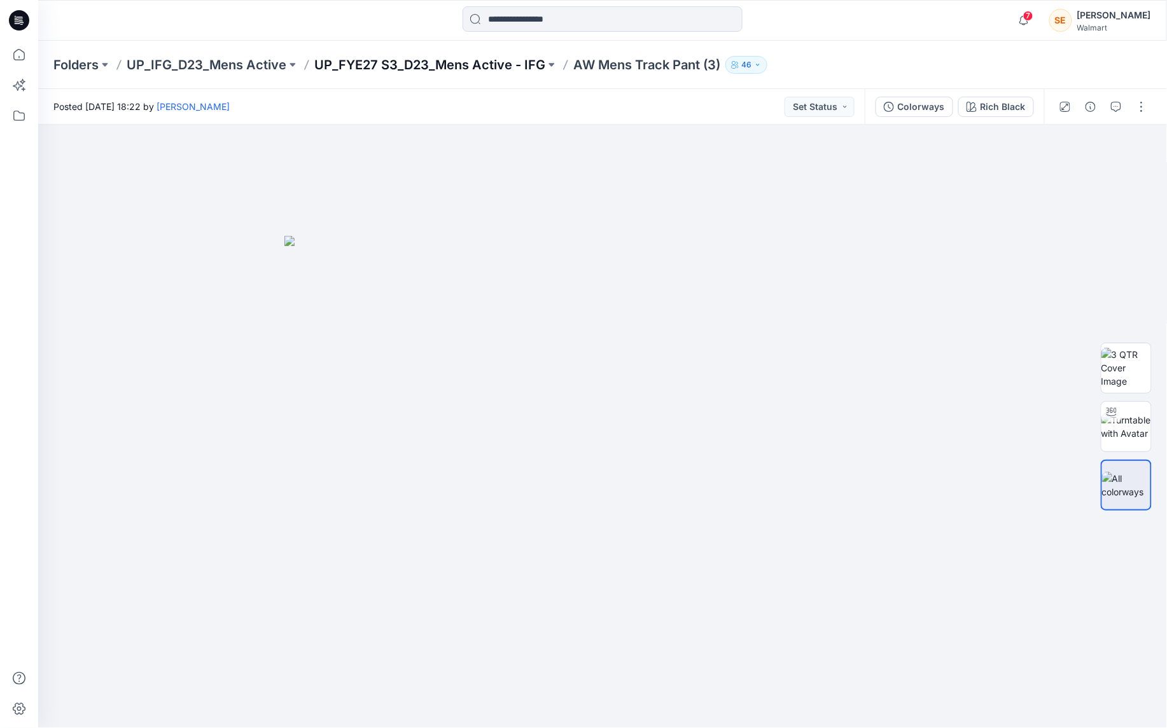
click at [377, 60] on p "UP_FYE27 S3_D23_Mens Active - IFG" at bounding box center [429, 65] width 231 height 18
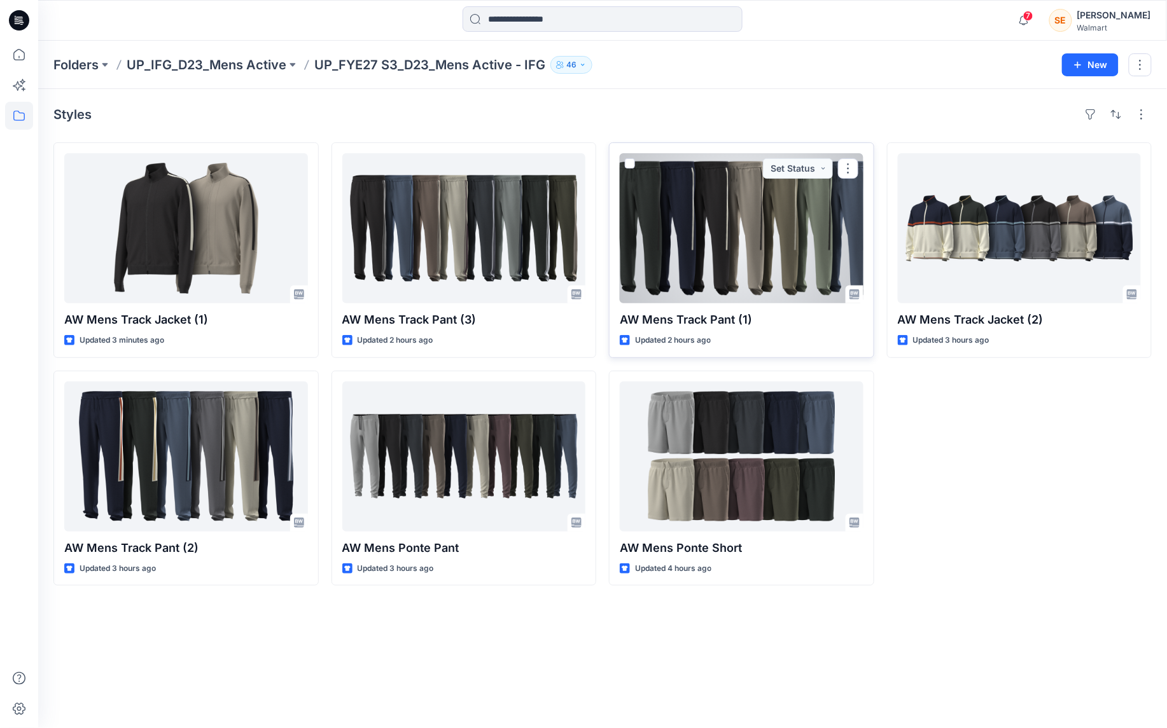
click at [744, 247] on div at bounding box center [742, 228] width 244 height 150
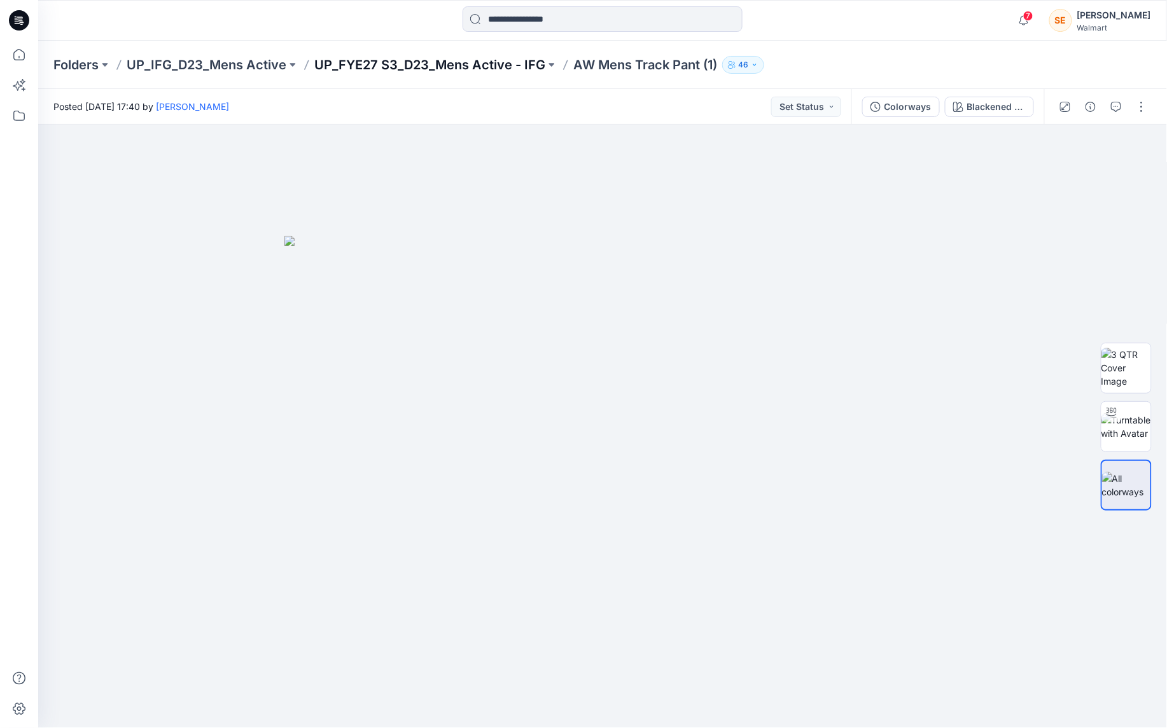
click at [496, 62] on p "UP_FYE27 S3_D23_Mens Active - IFG" at bounding box center [429, 65] width 231 height 18
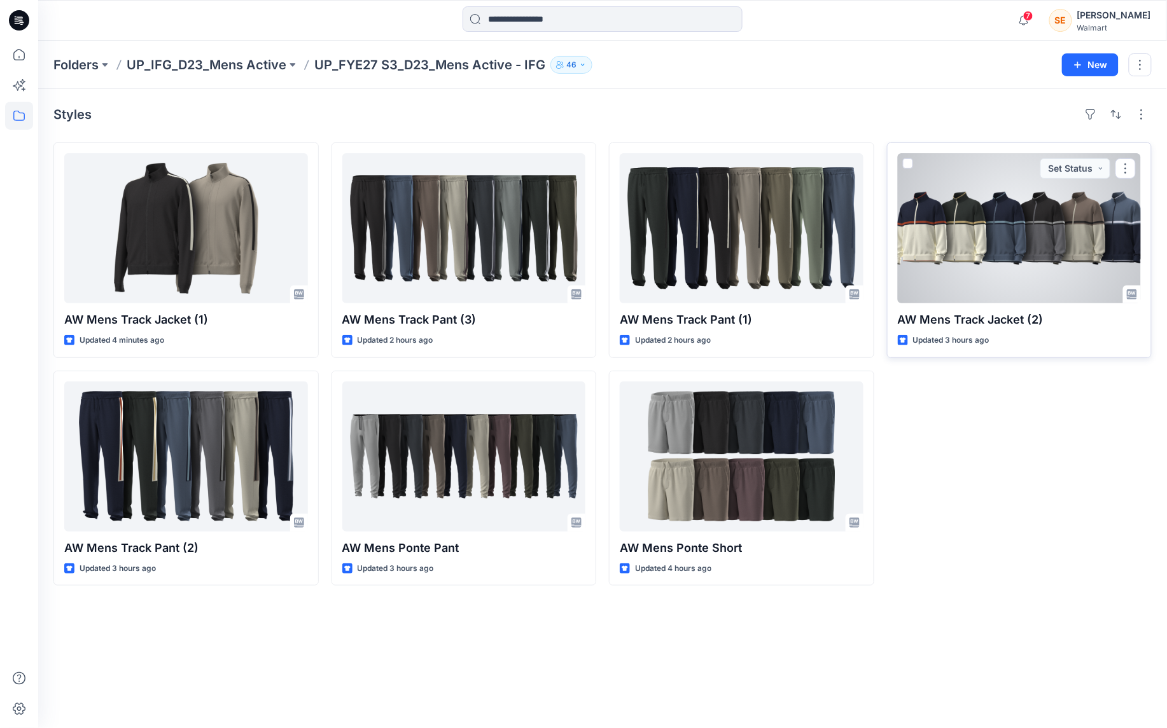
click at [999, 255] on div at bounding box center [1020, 228] width 244 height 150
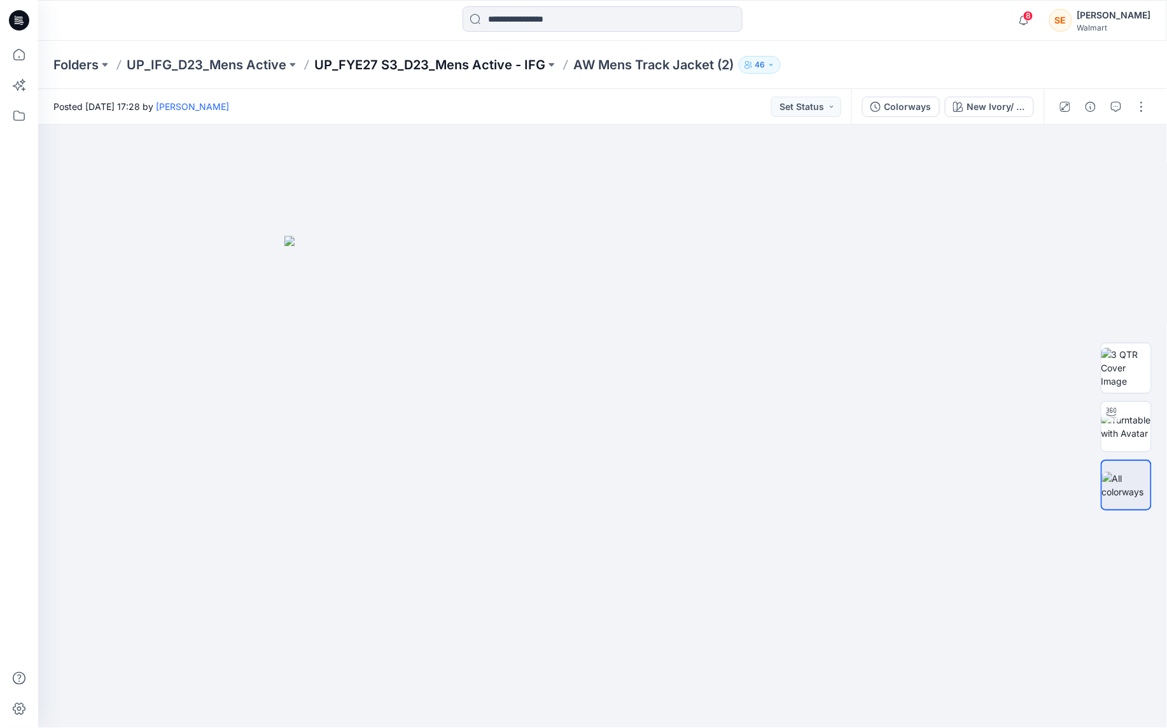
click at [425, 59] on p "UP_FYE27 S3_D23_Mens Active - IFG" at bounding box center [429, 65] width 231 height 18
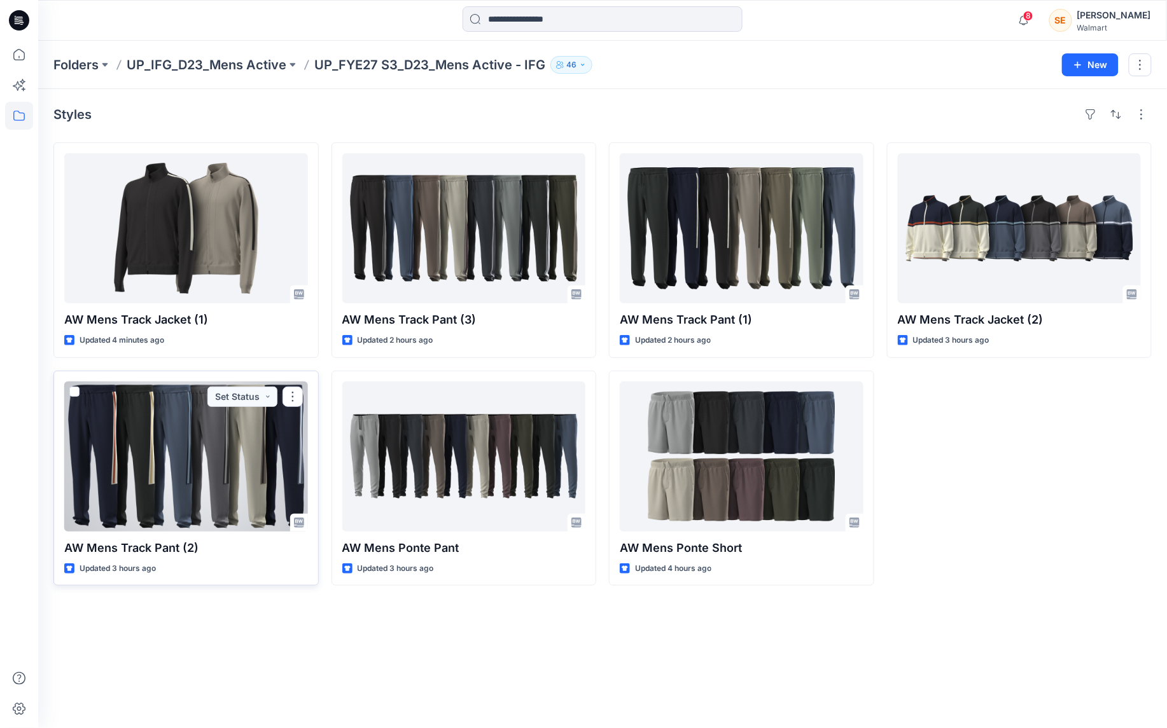
click at [143, 456] on div at bounding box center [186, 457] width 244 height 150
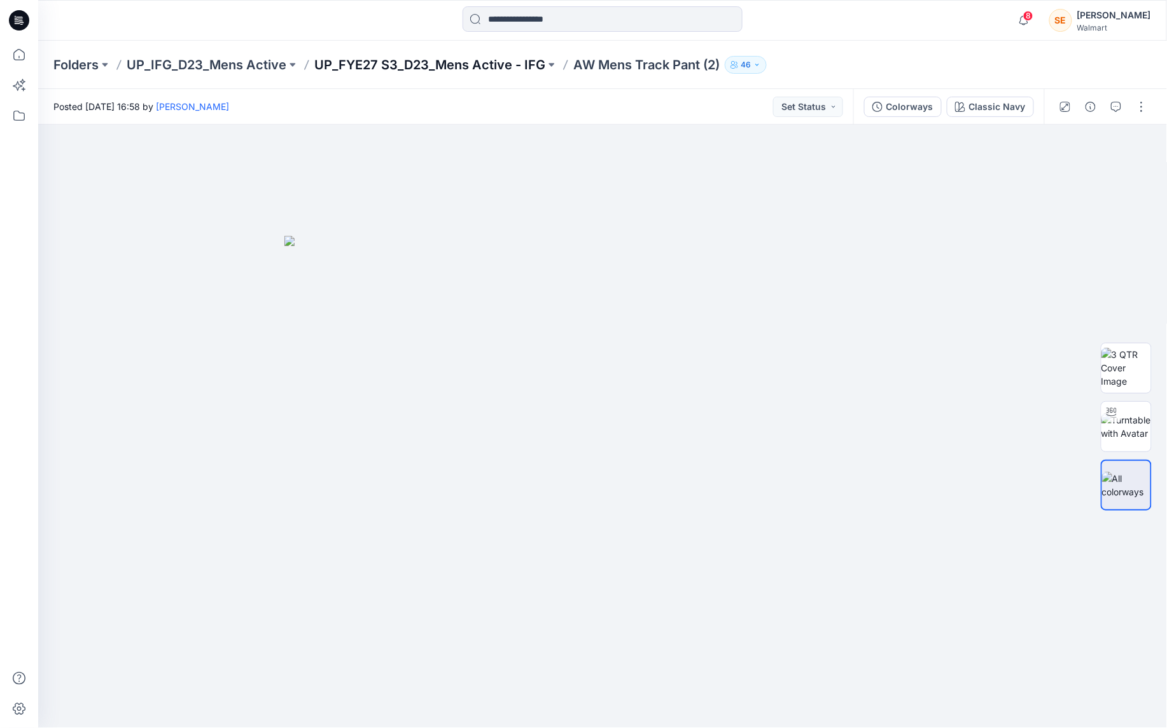
click at [359, 69] on p "UP_FYE27 S3_D23_Mens Active - IFG" at bounding box center [429, 65] width 231 height 18
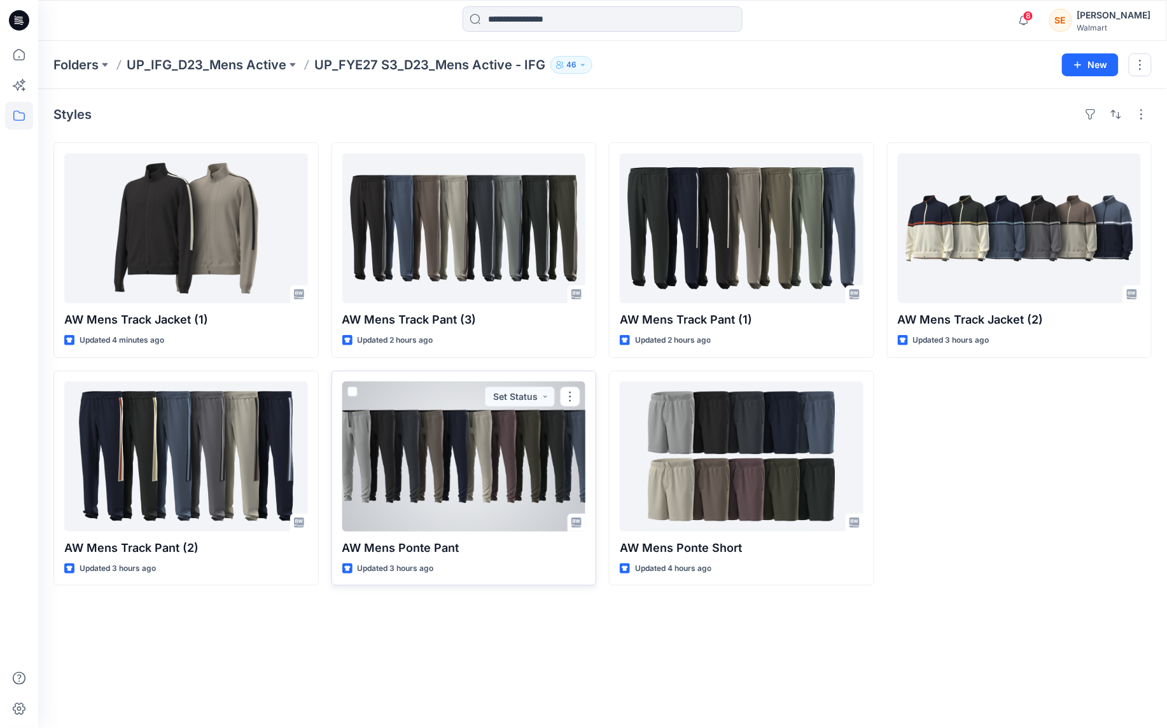
click at [454, 449] on div at bounding box center [464, 457] width 244 height 150
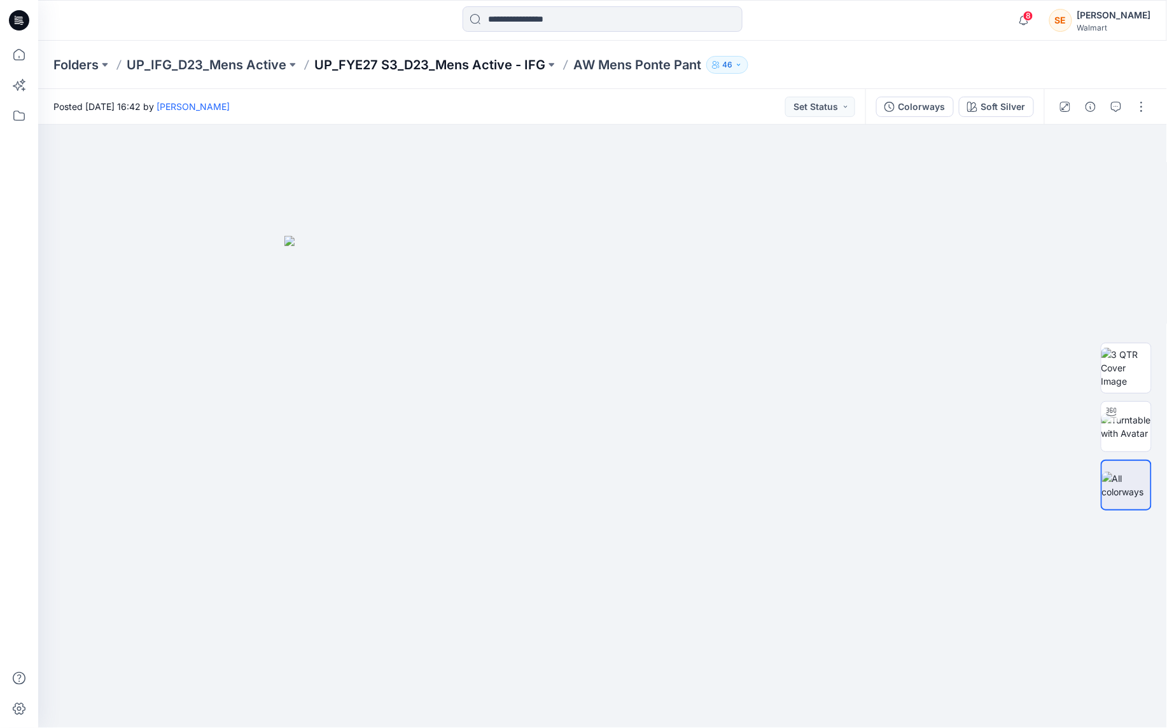
click at [401, 64] on p "UP_FYE27 S3_D23_Mens Active - IFG" at bounding box center [429, 65] width 231 height 18
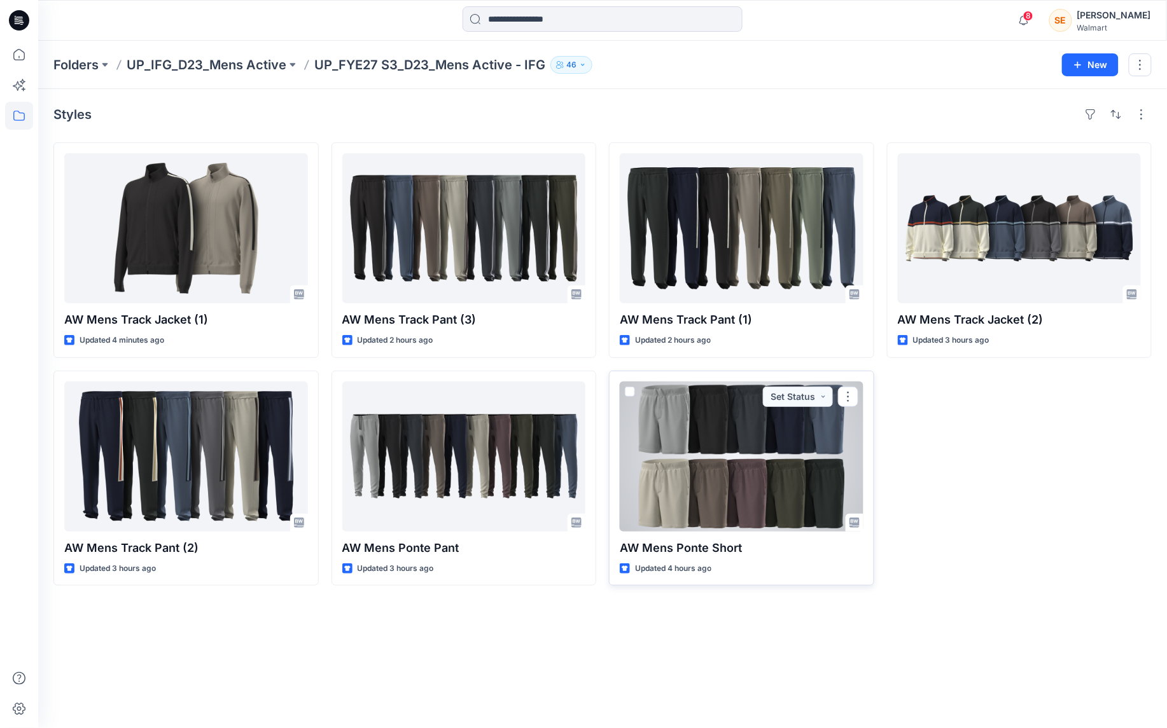
click at [724, 469] on div at bounding box center [742, 457] width 244 height 150
